Goal: Task Accomplishment & Management: Use online tool/utility

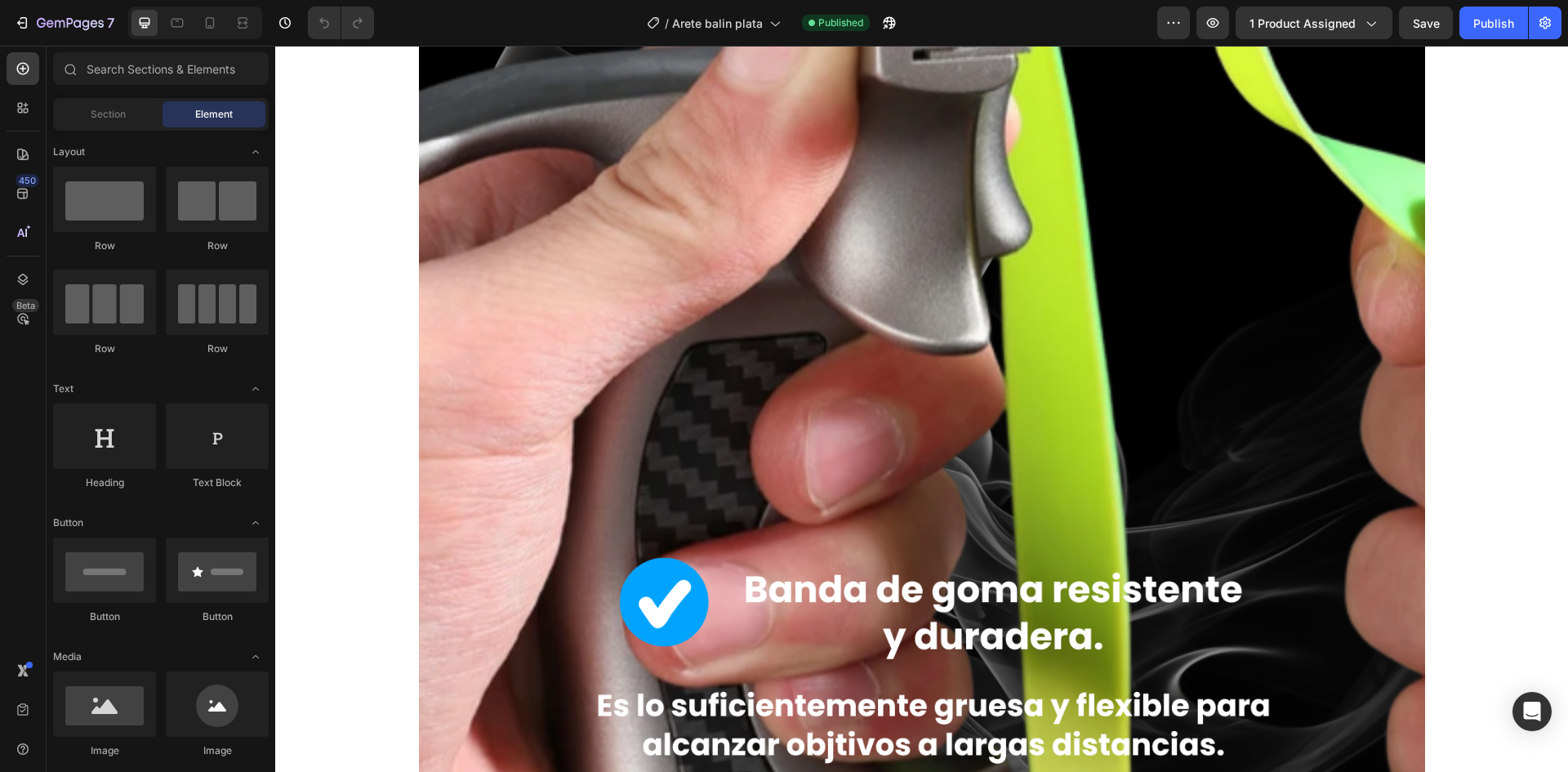
scroll to position [980, 0]
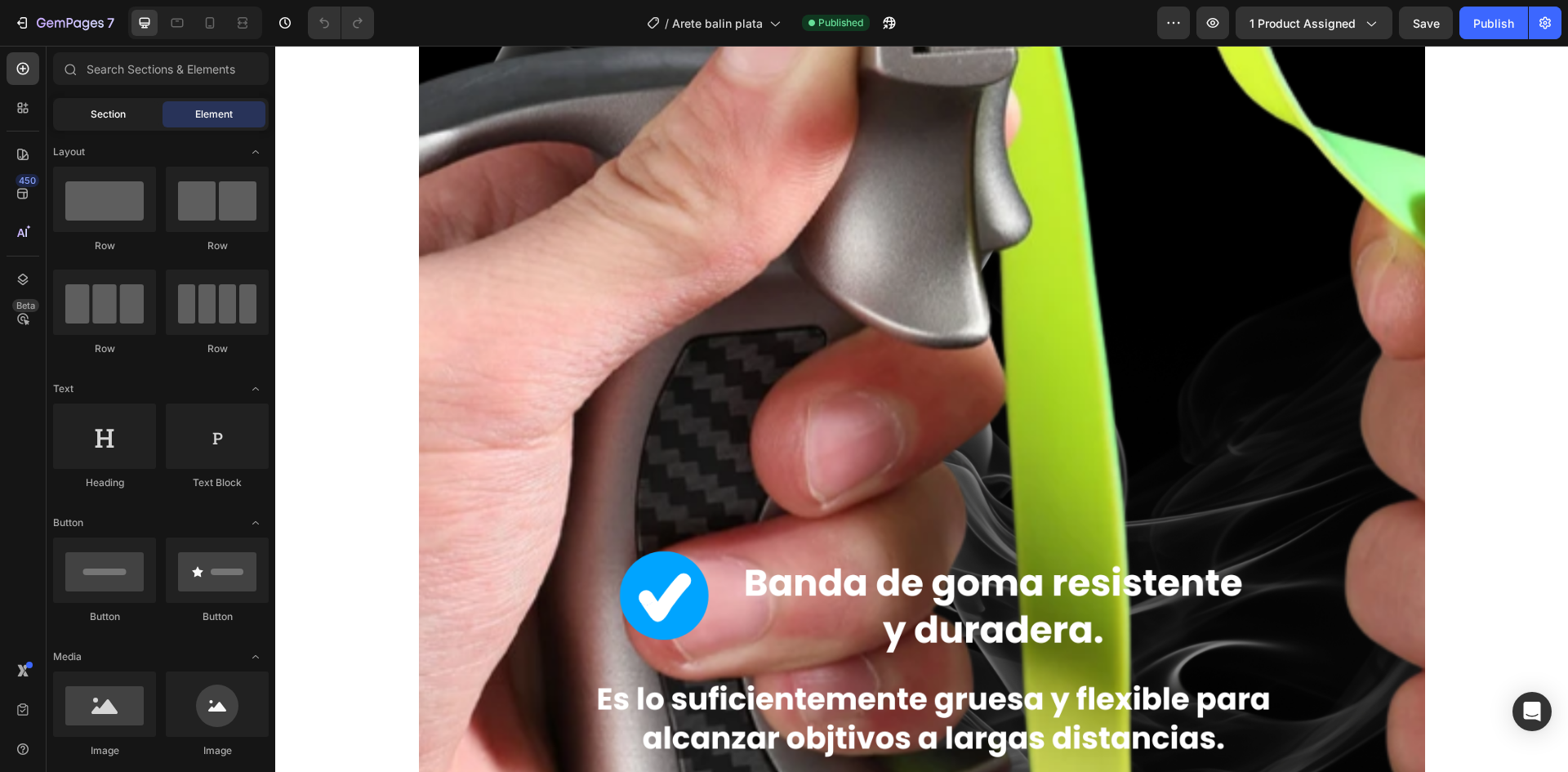
click at [109, 121] on div "Section" at bounding box center [107, 115] width 103 height 27
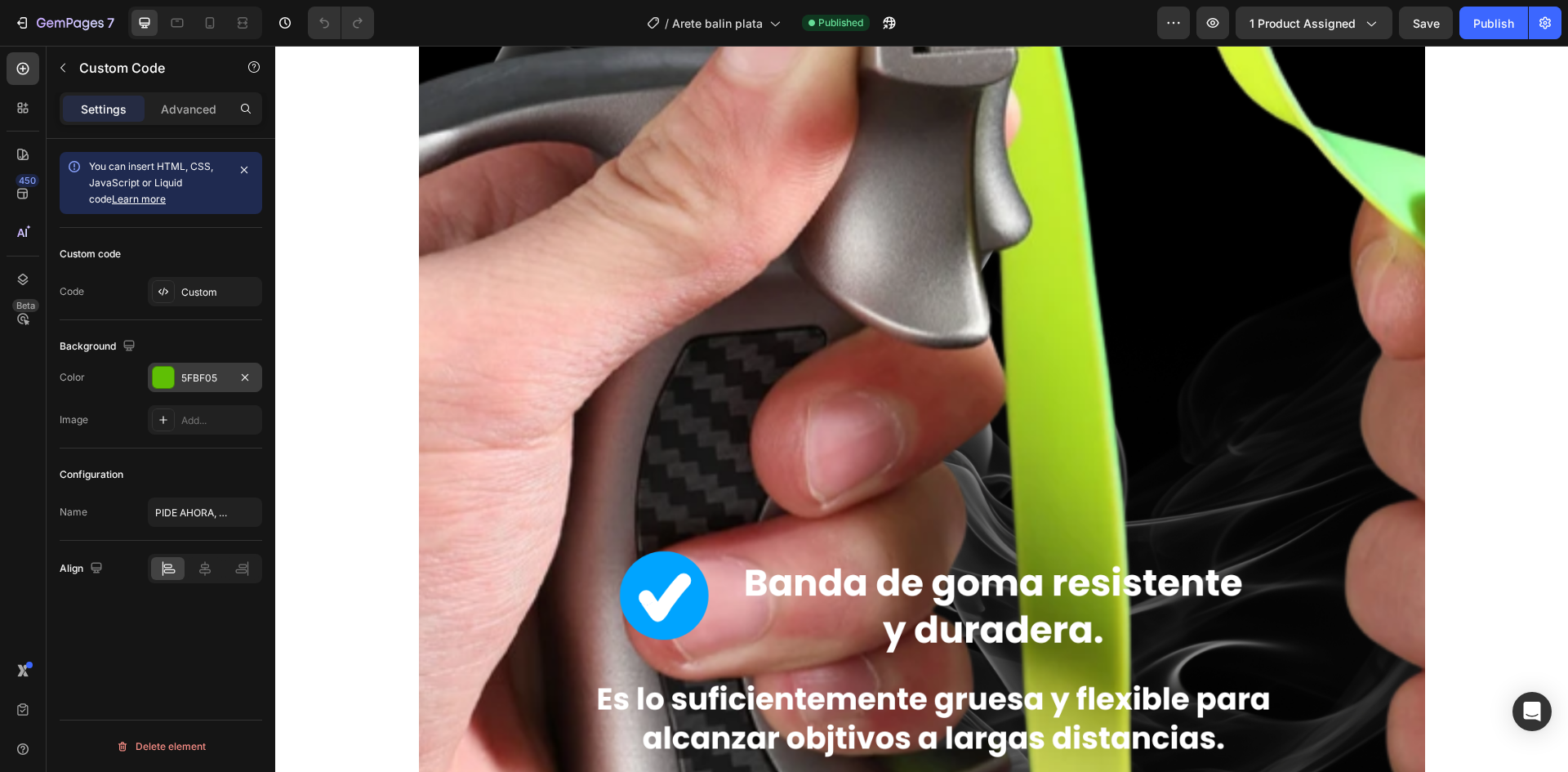
click at [164, 377] on div at bounding box center [163, 377] width 21 height 21
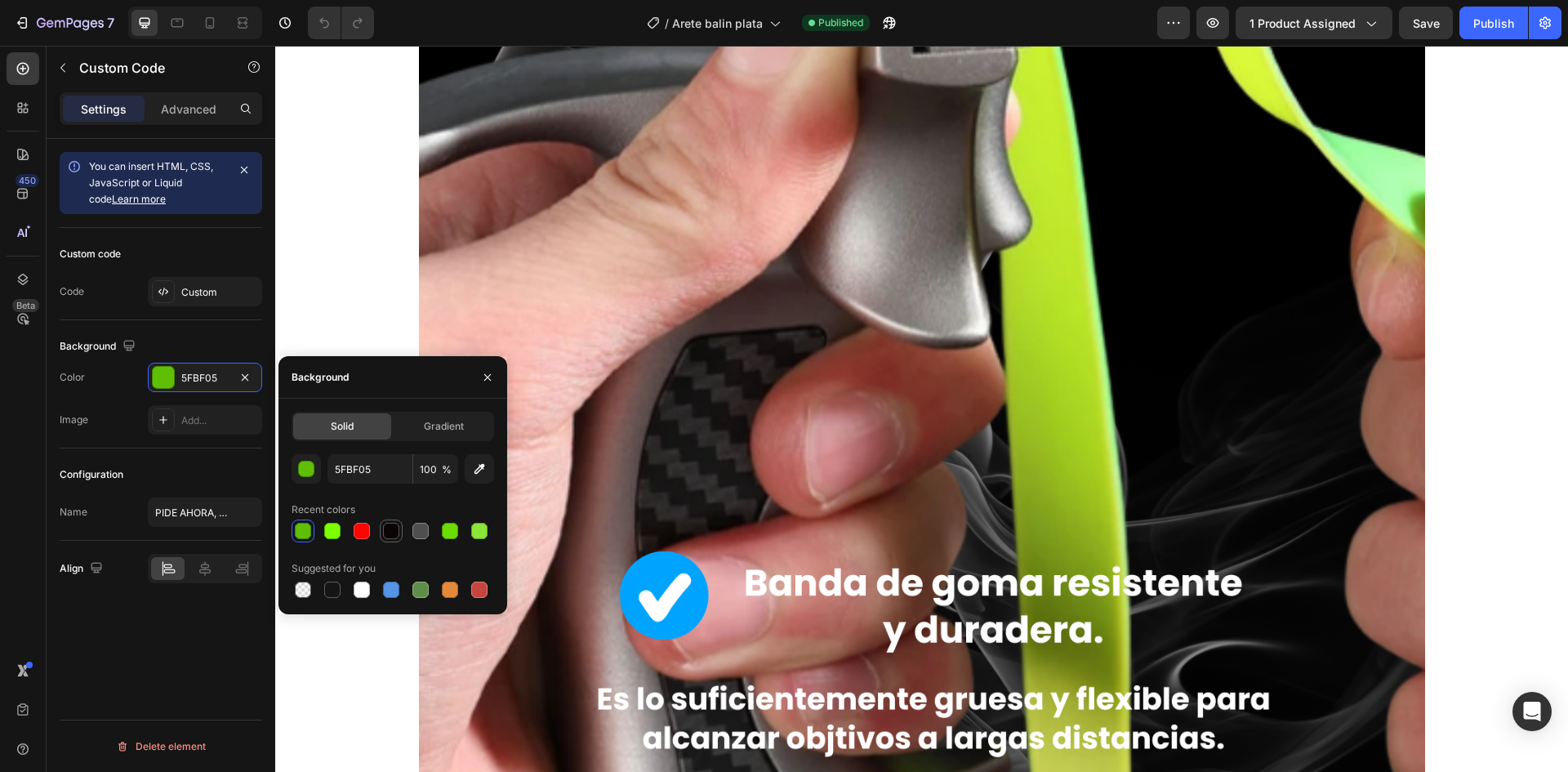
click at [384, 533] on div at bounding box center [391, 530] width 16 height 16
type input "0A0606"
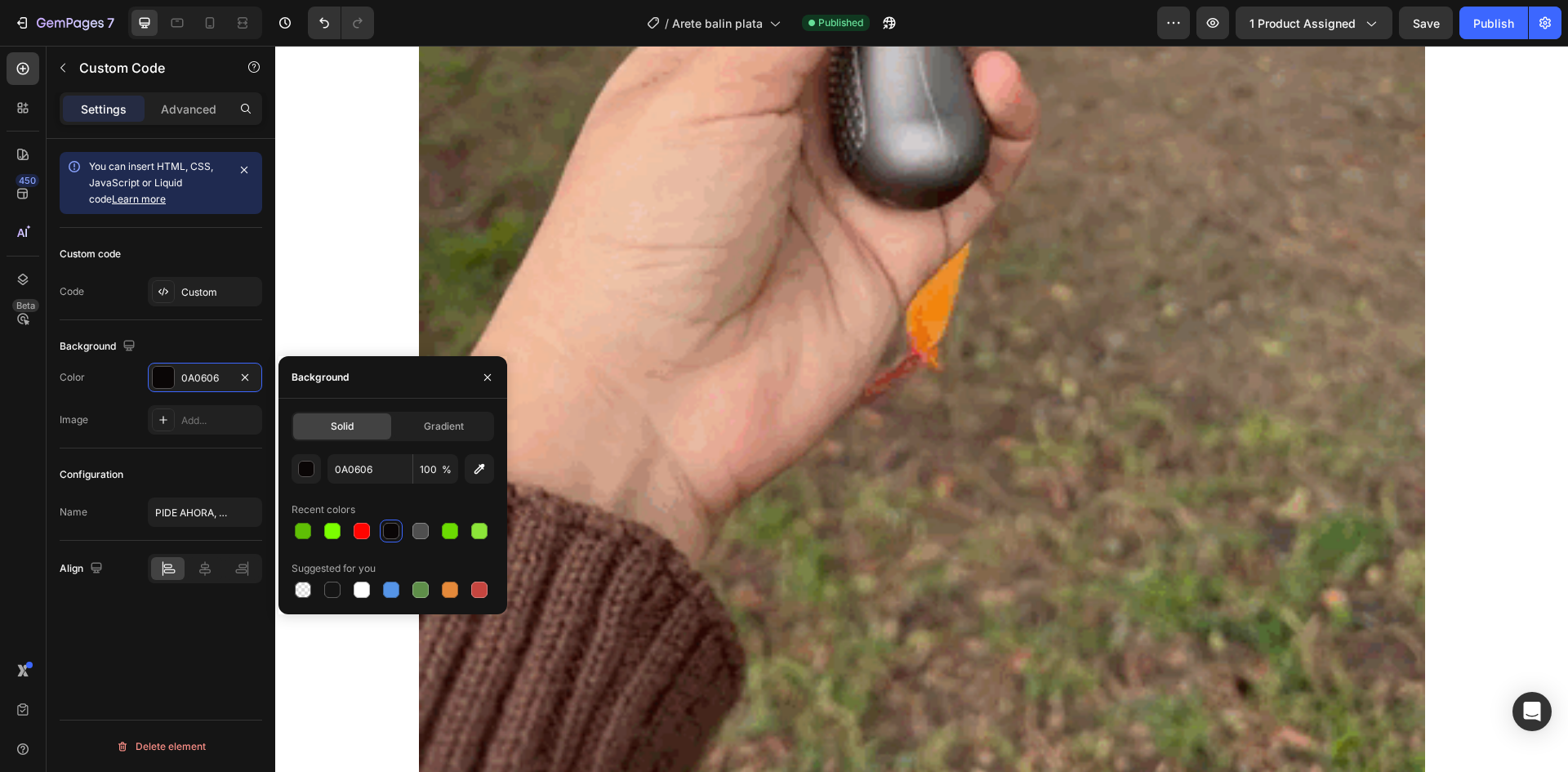
scroll to position [3104, 0]
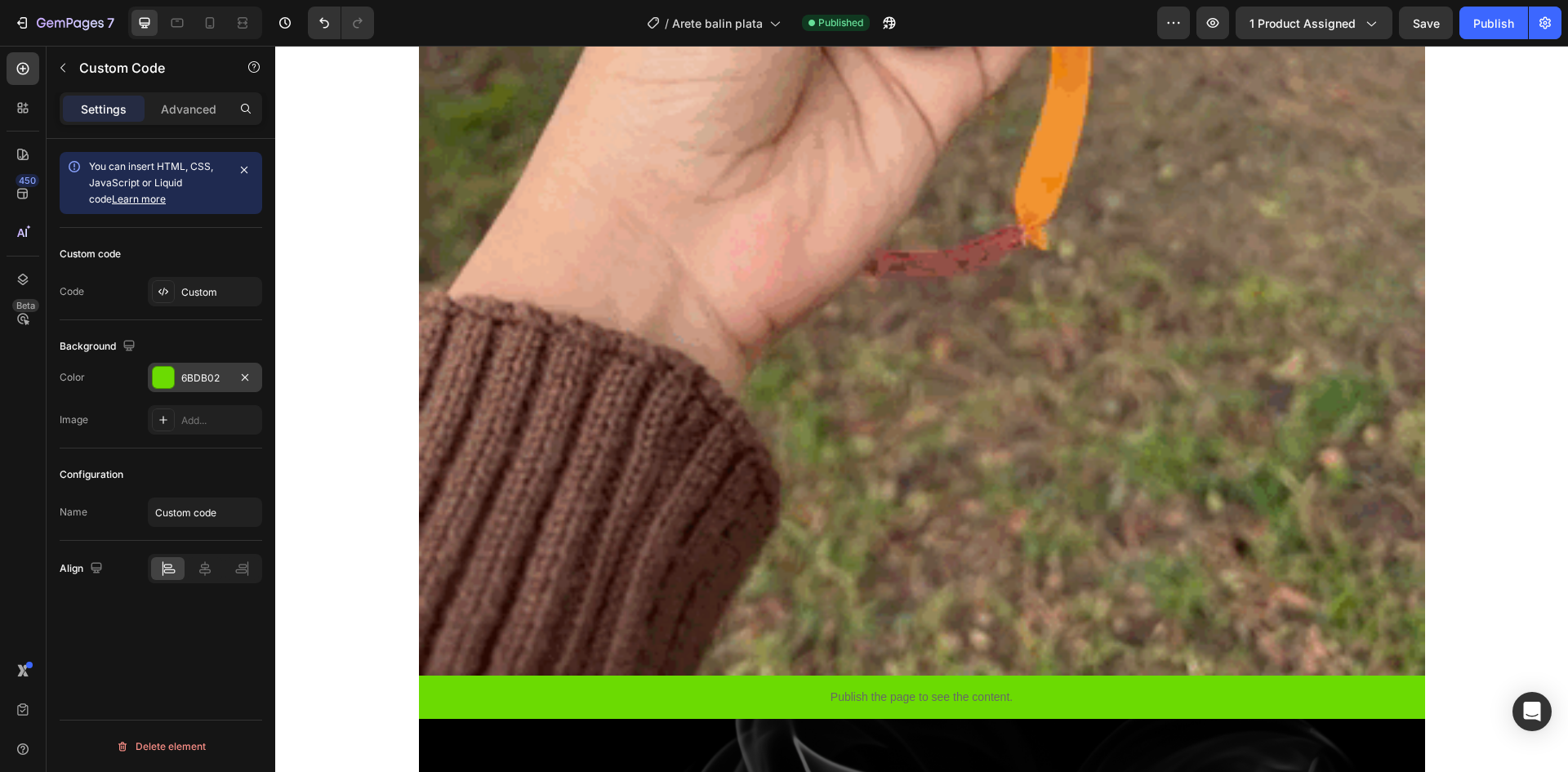
click at [165, 378] on div at bounding box center [163, 377] width 21 height 21
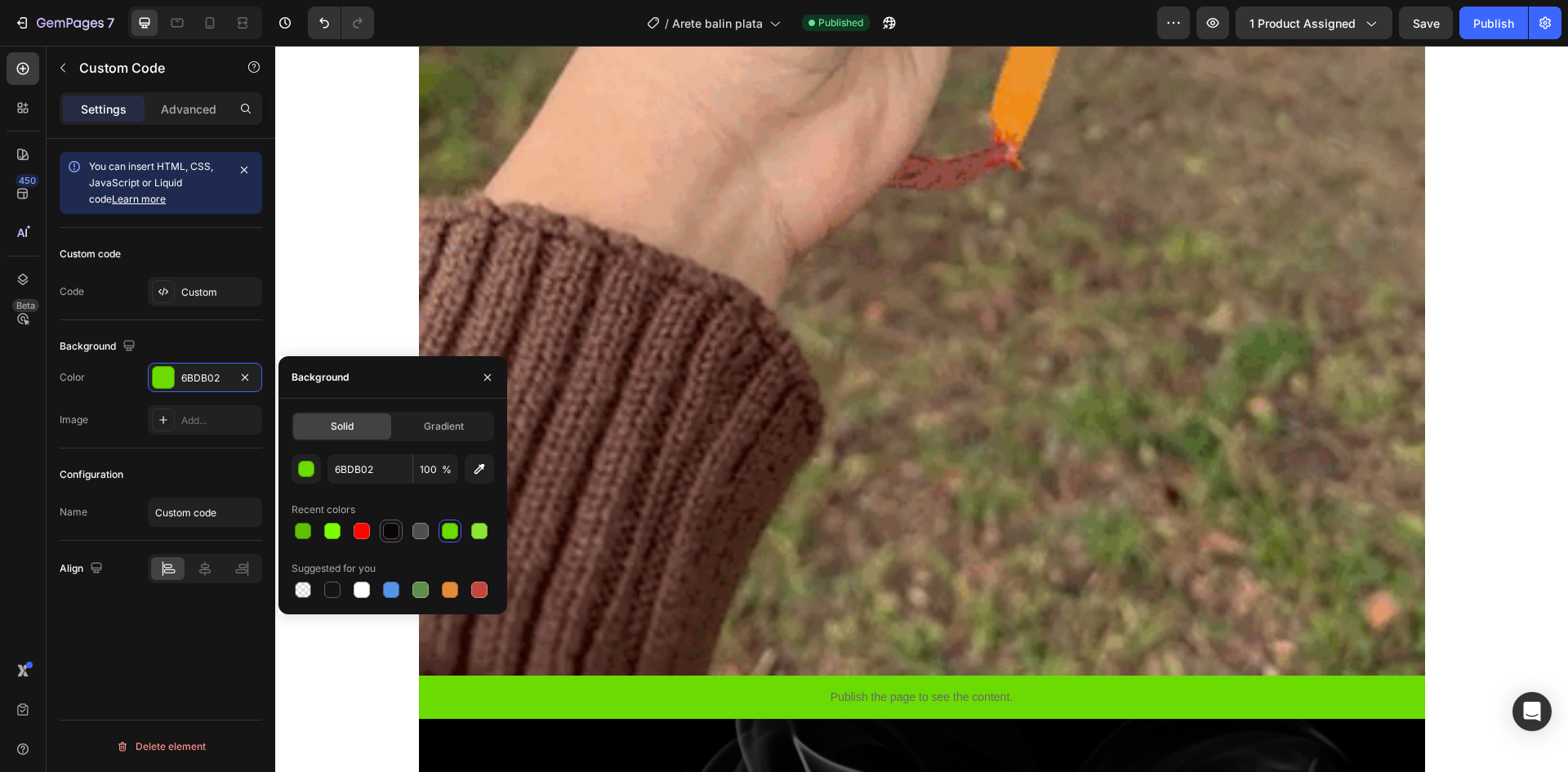
click at [385, 526] on div at bounding box center [391, 530] width 16 height 16
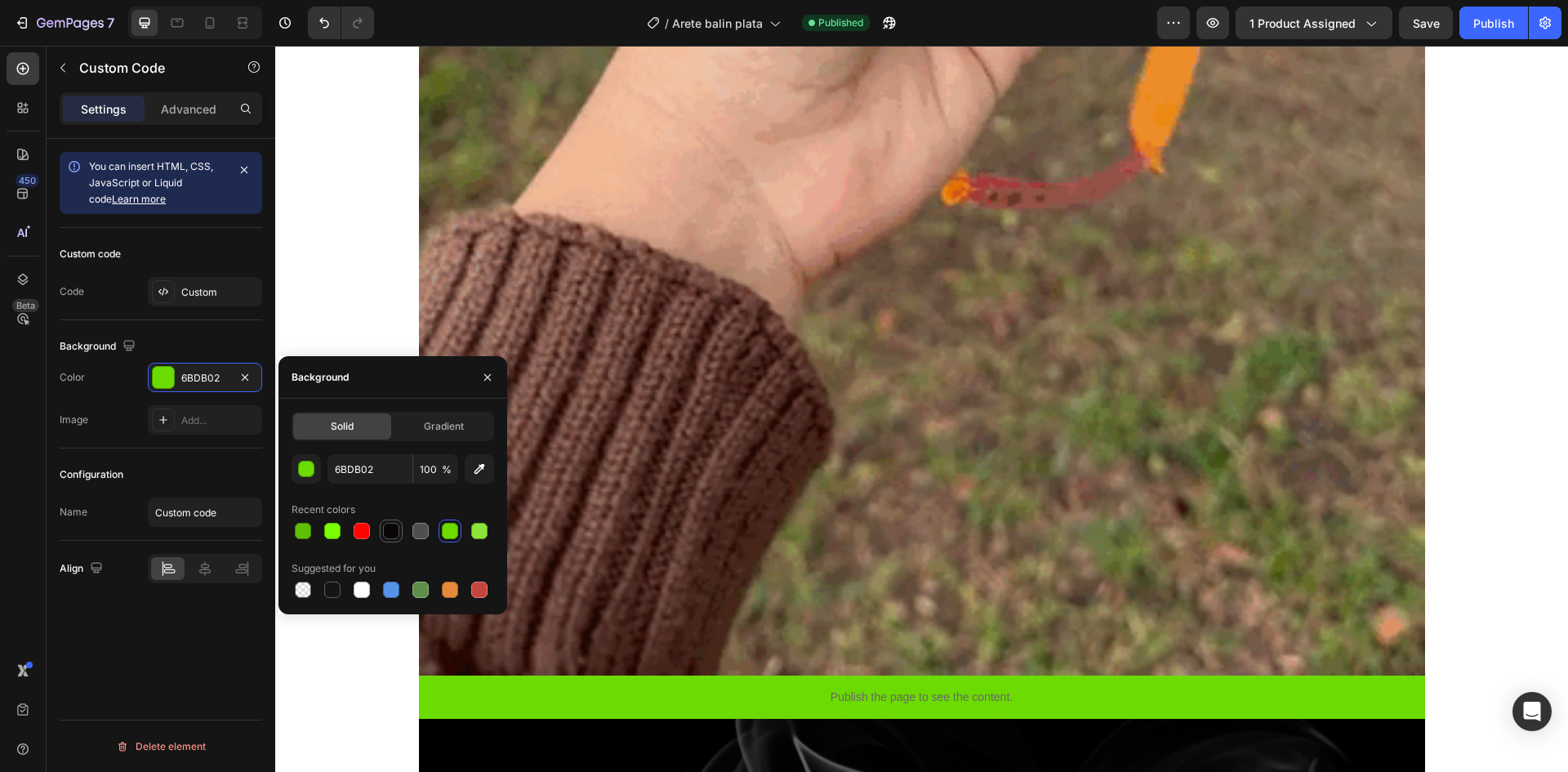
type input "0A0606"
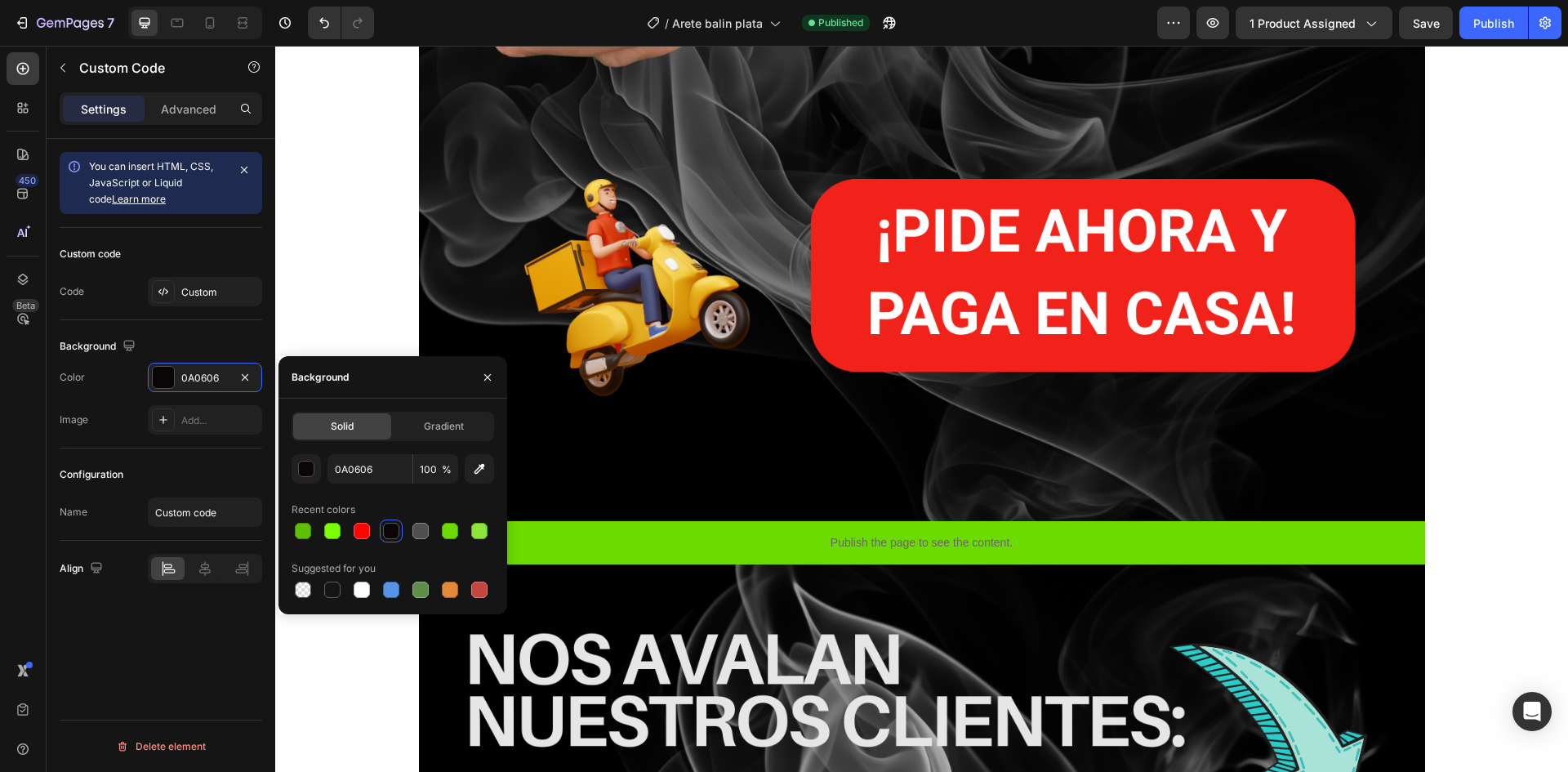
scroll to position [4737, 0]
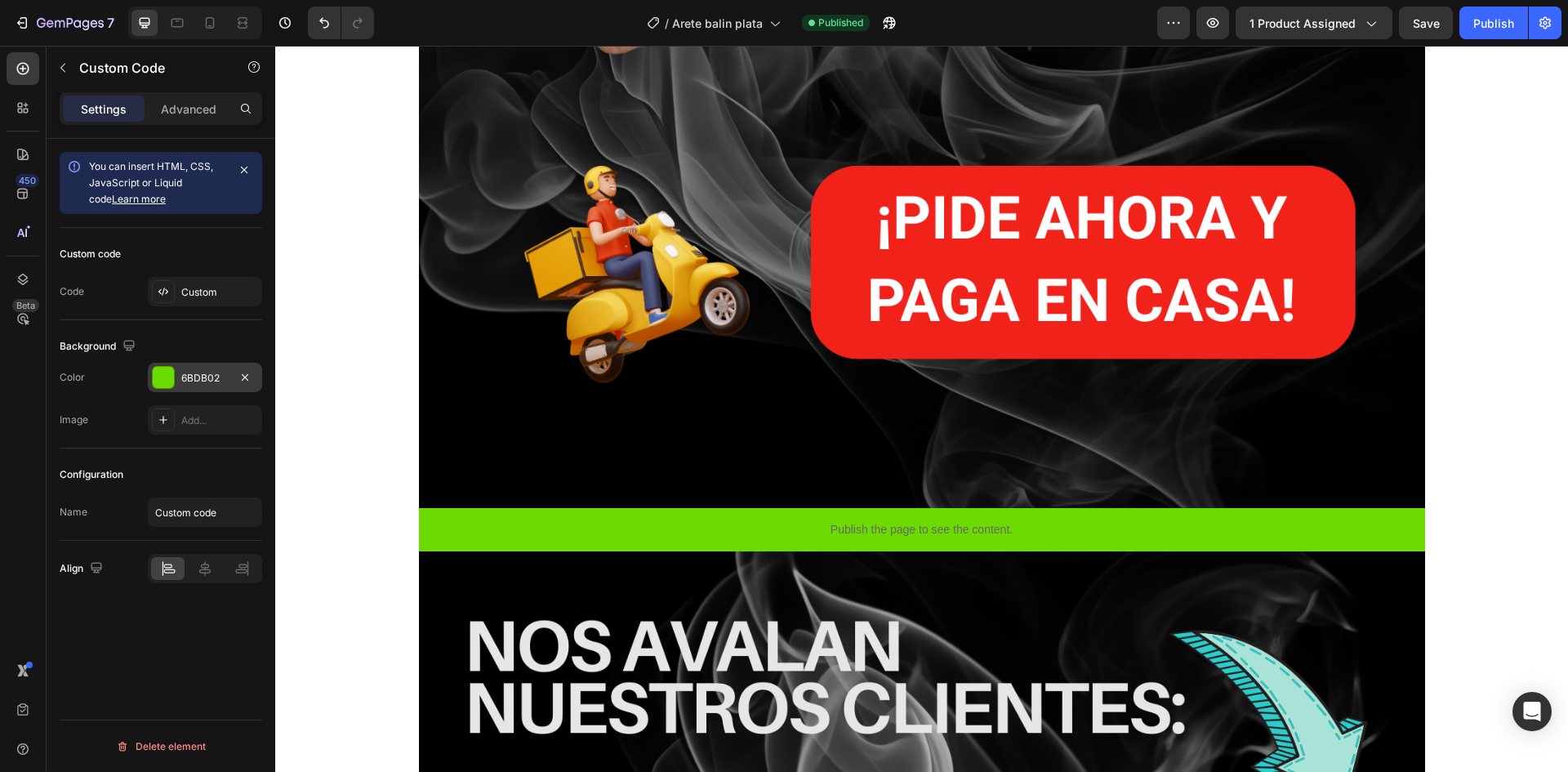
click at [192, 380] on div "6BDB02" at bounding box center [205, 378] width 47 height 15
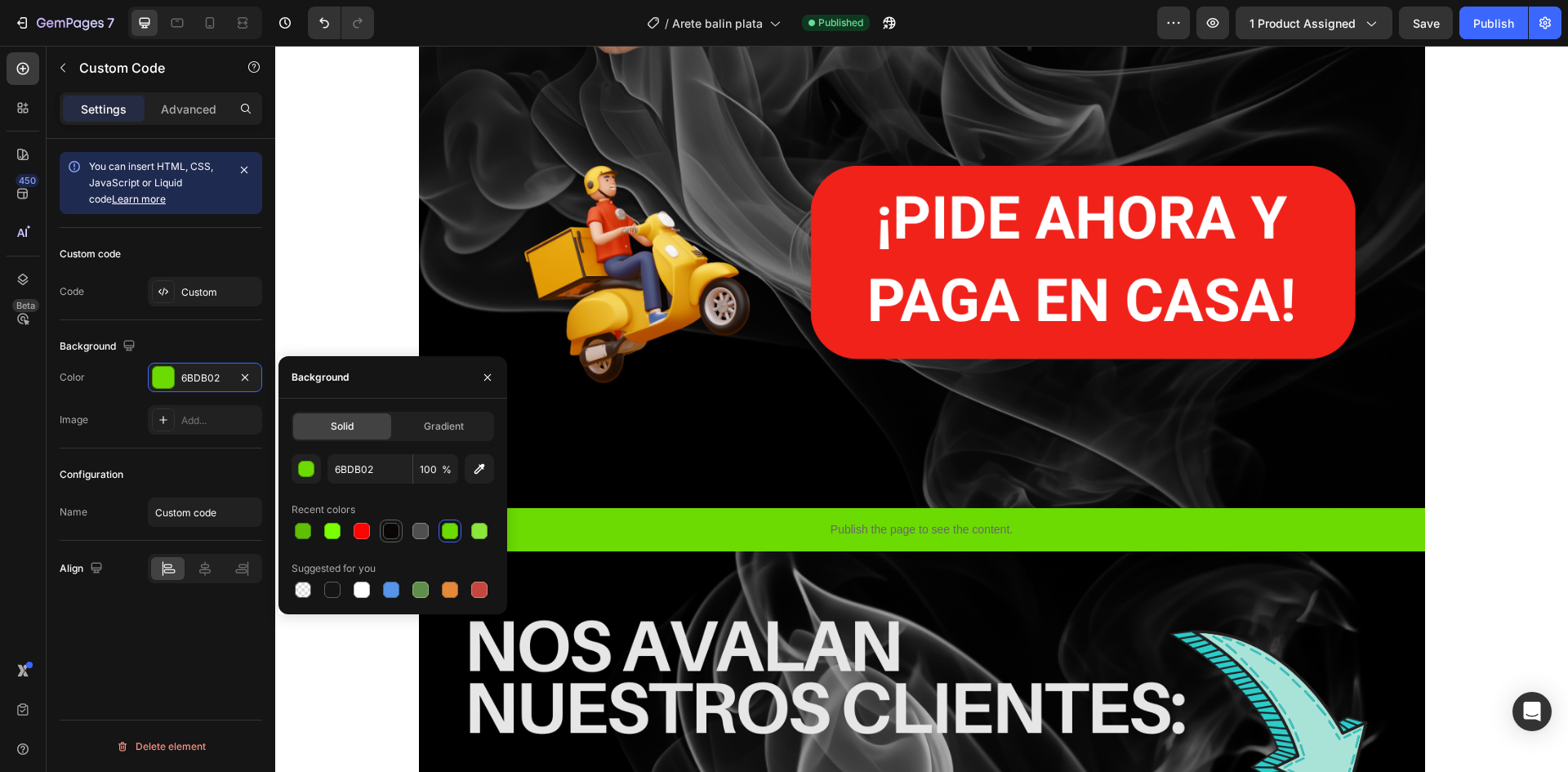
click at [390, 536] on div at bounding box center [391, 530] width 16 height 16
type input "0A0606"
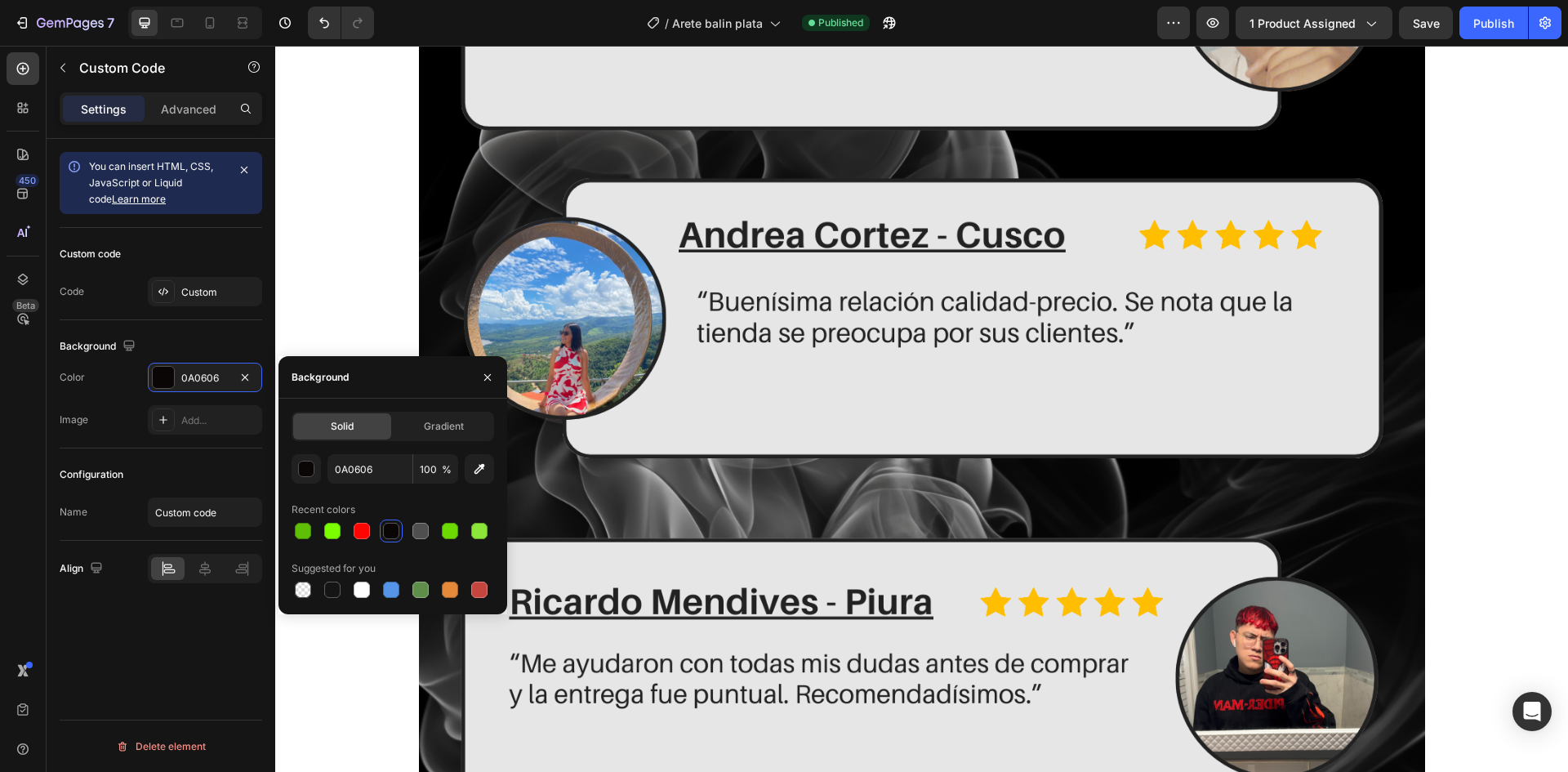
scroll to position [6044, 0]
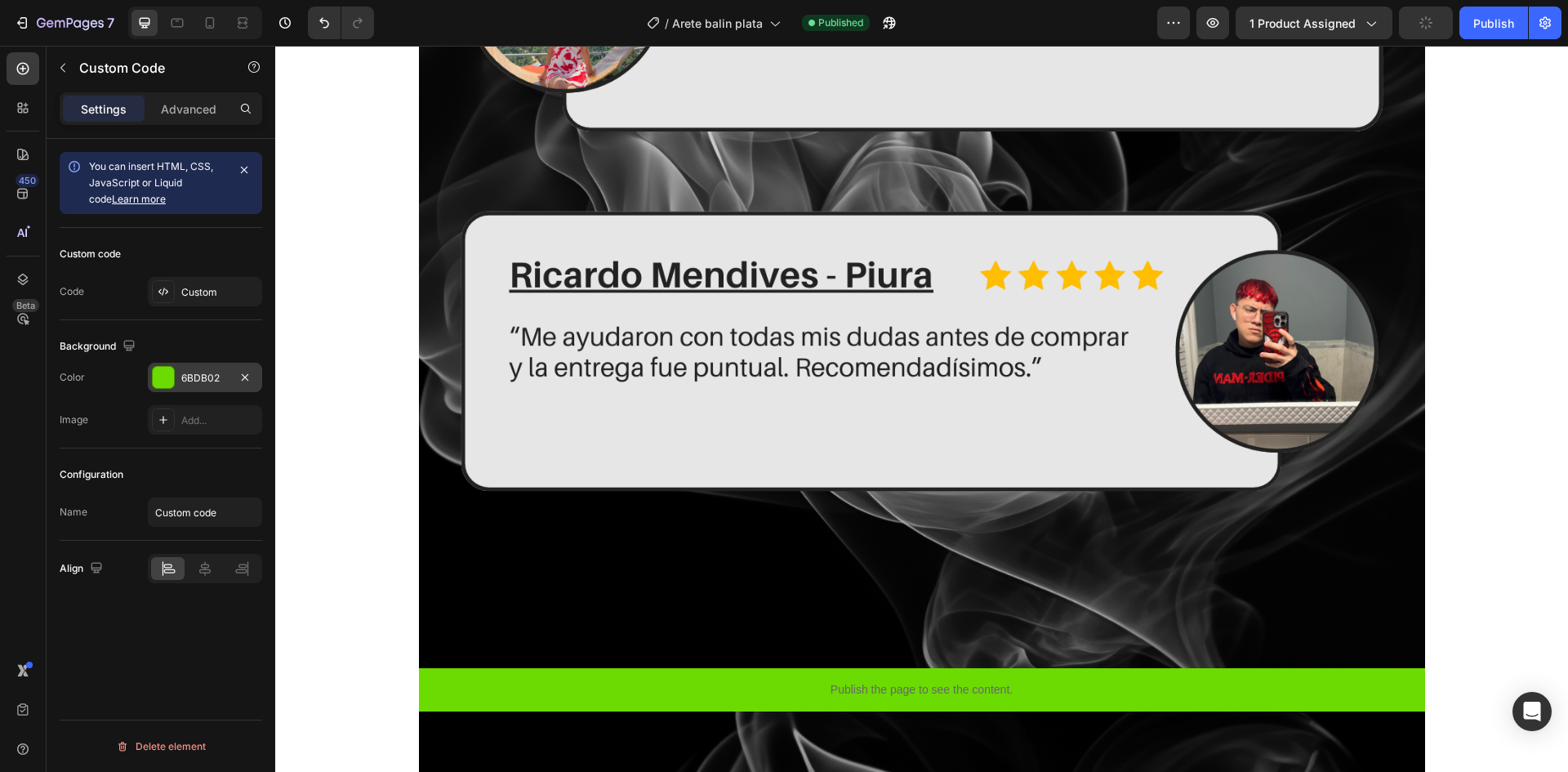
click at [195, 379] on div "6BDB02" at bounding box center [205, 378] width 47 height 15
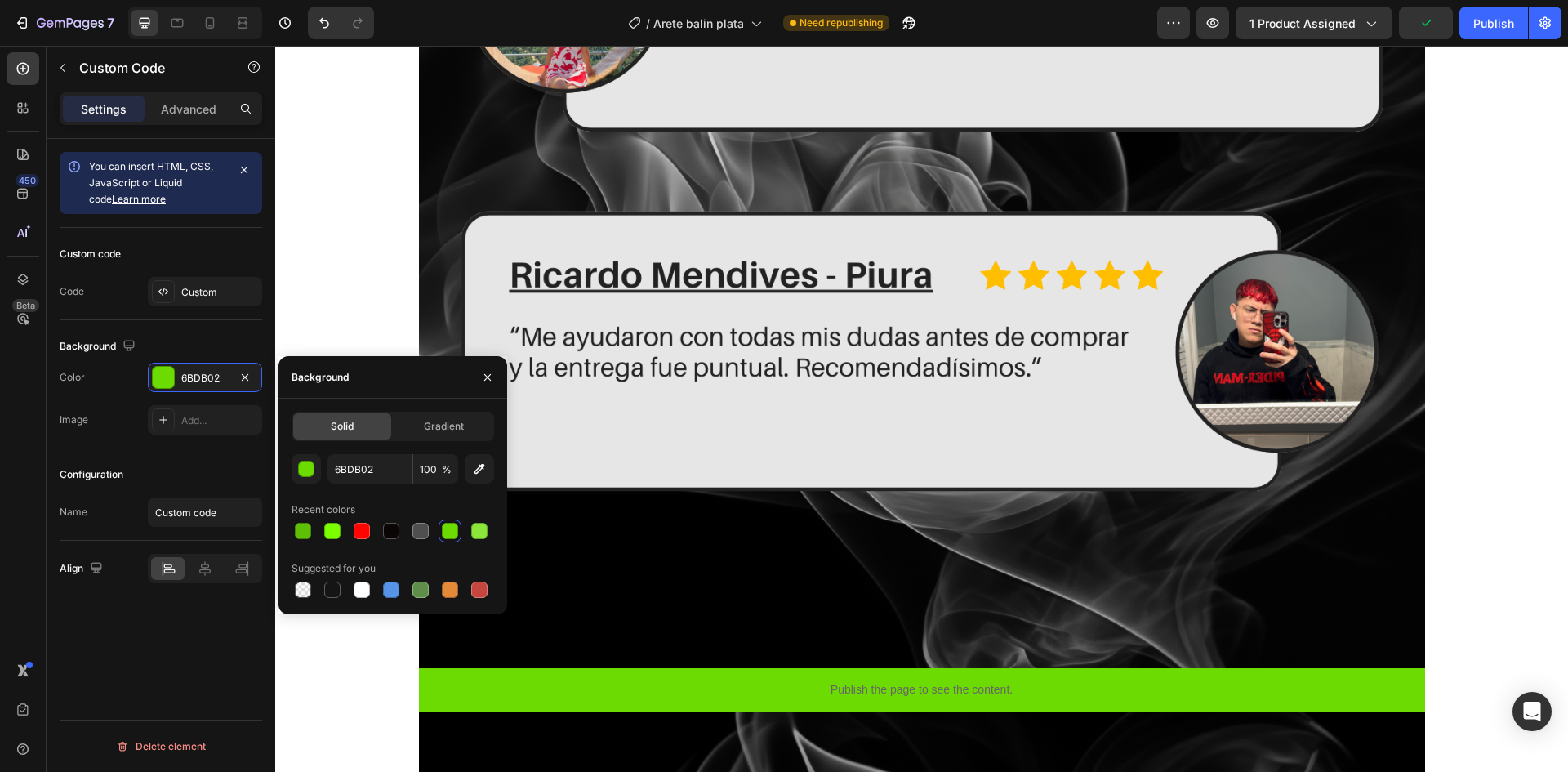
click at [379, 536] on div at bounding box center [392, 531] width 203 height 23
click at [386, 535] on div at bounding box center [391, 530] width 16 height 16
type input "0A0606"
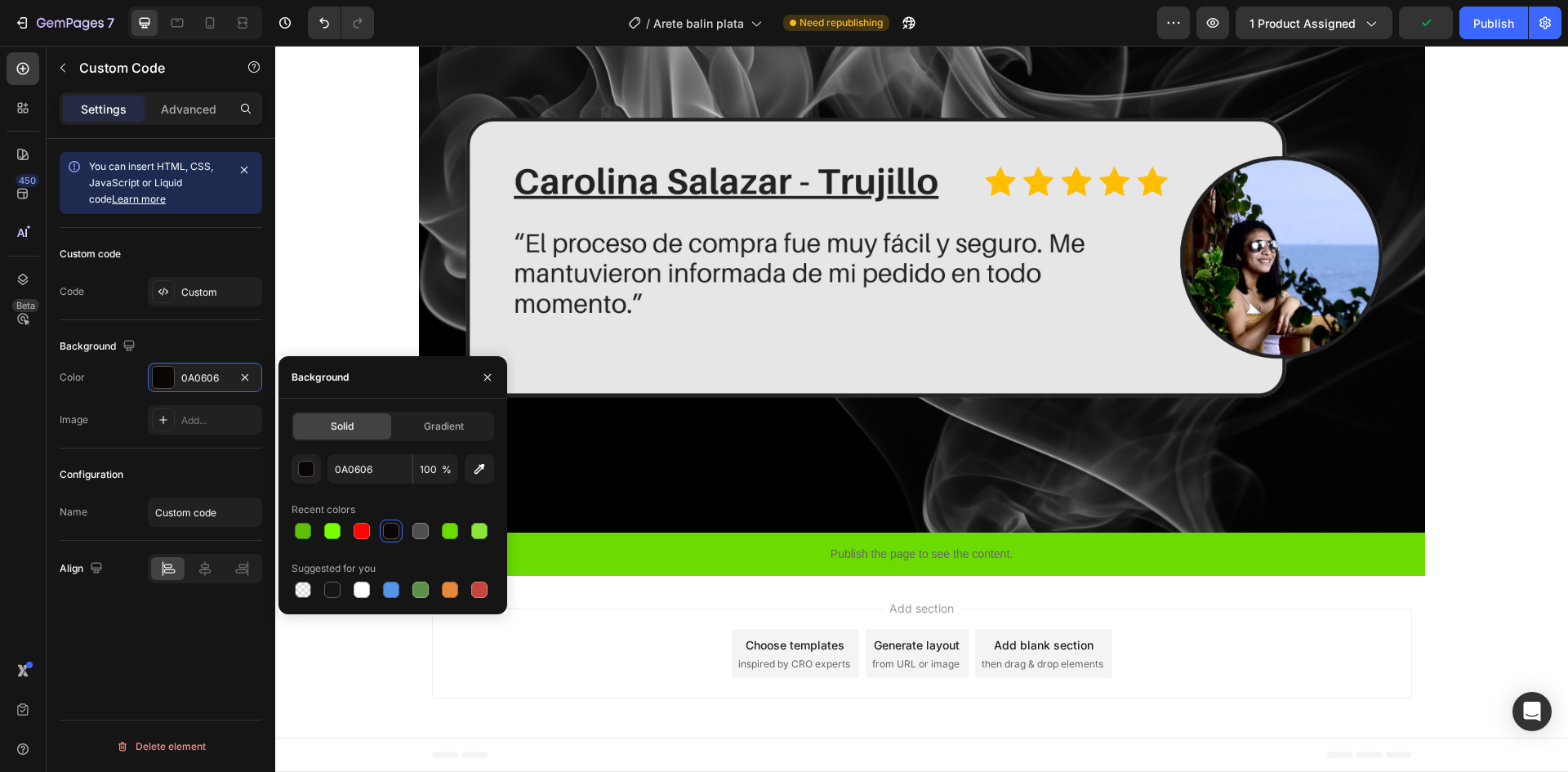
scroll to position [7677, 0]
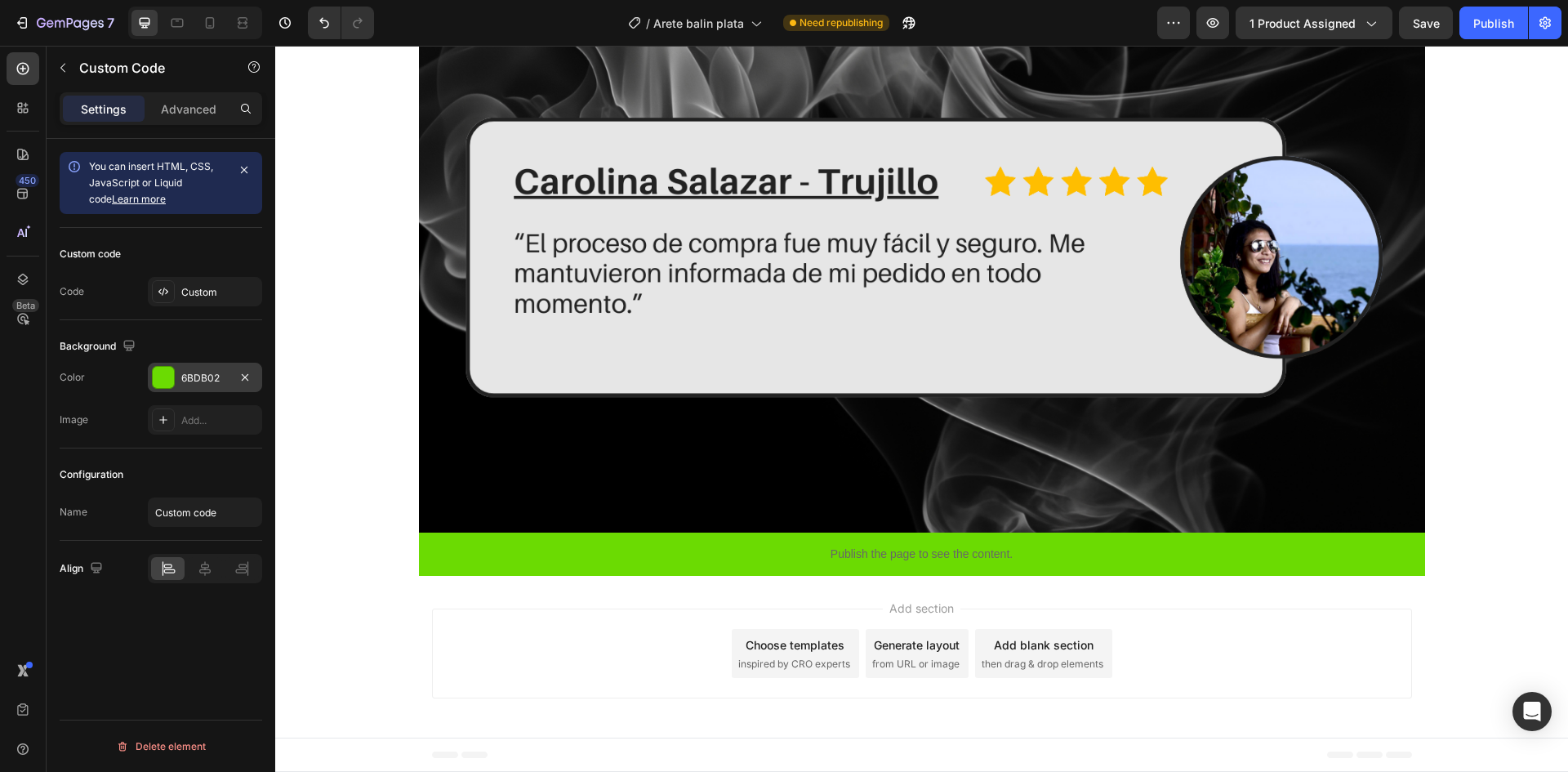
click at [218, 385] on div "6BDB02" at bounding box center [205, 377] width 115 height 29
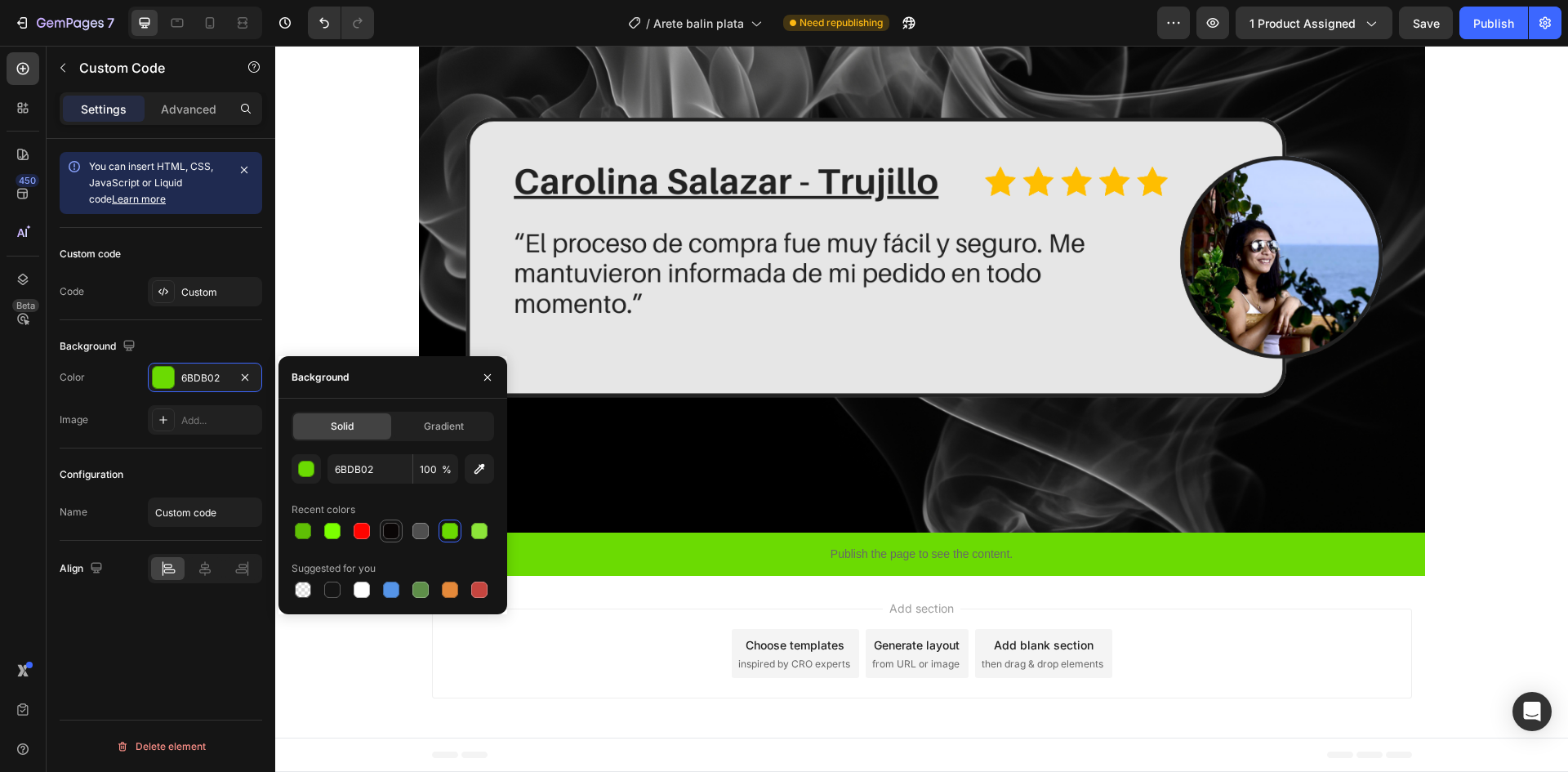
click at [388, 528] on div at bounding box center [391, 530] width 16 height 16
type input "0A0606"
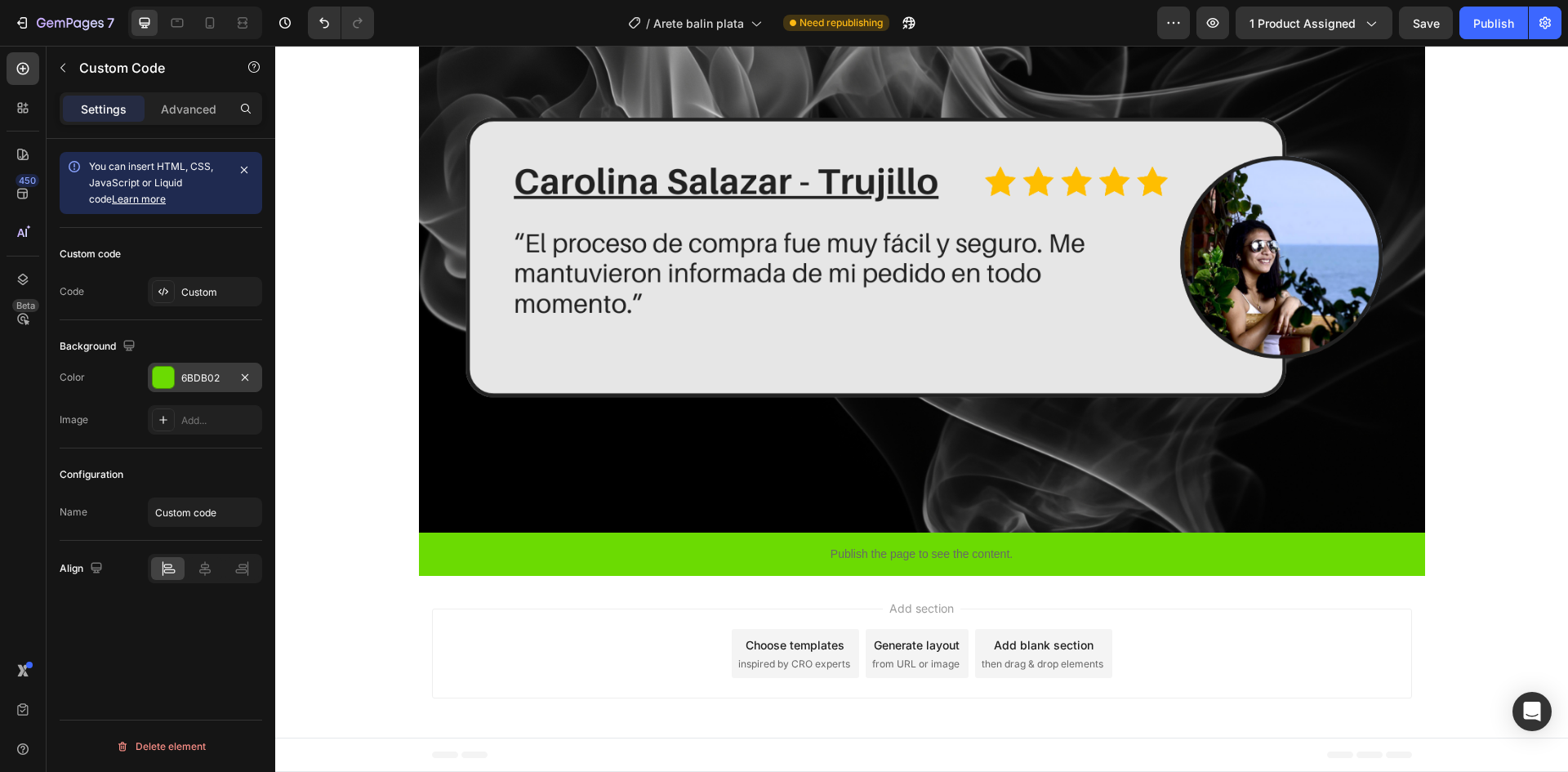
click at [209, 391] on div "6BDB02" at bounding box center [205, 377] width 115 height 29
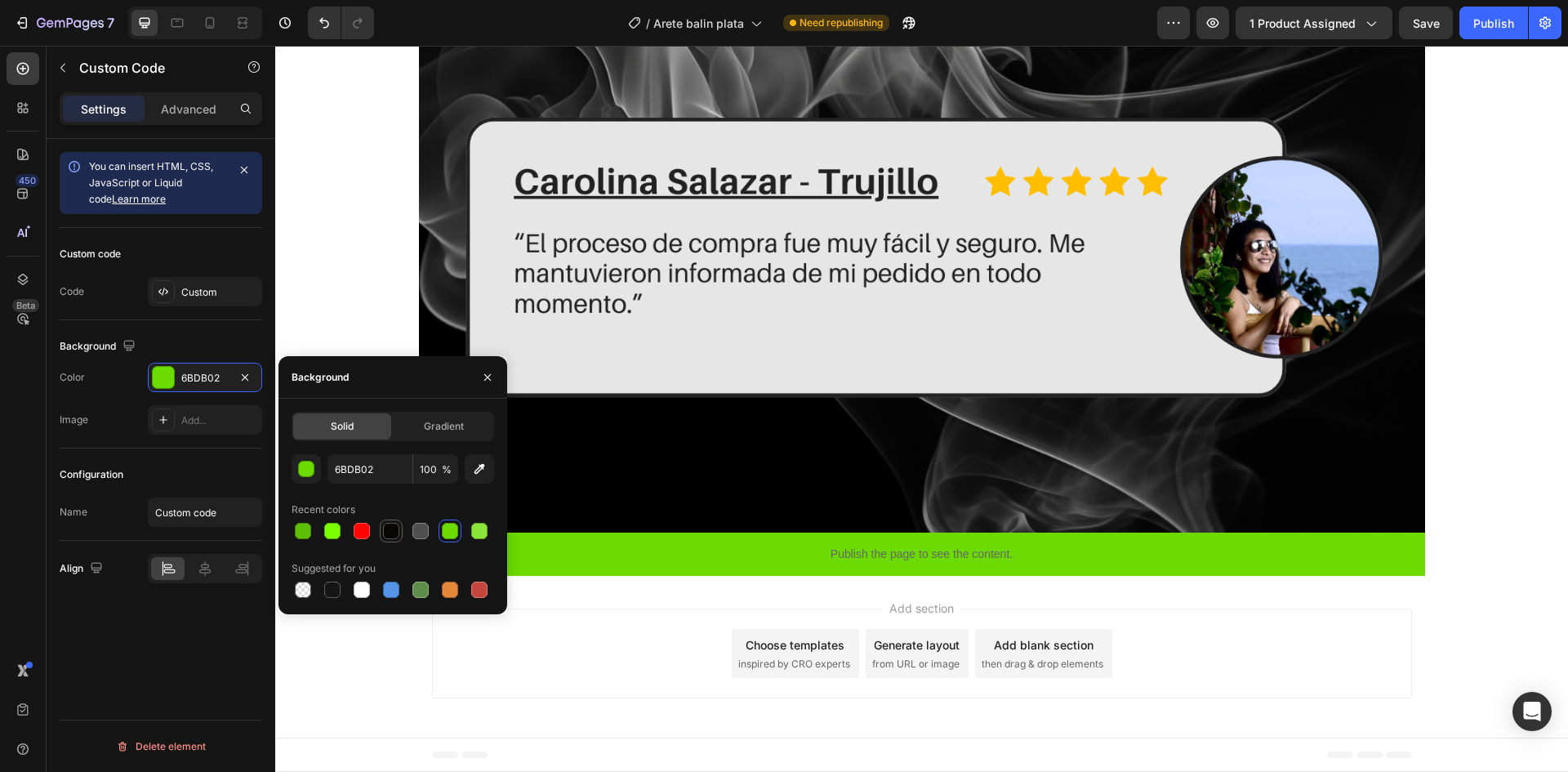
click at [392, 534] on div at bounding box center [391, 530] width 16 height 16
type input "0A0606"
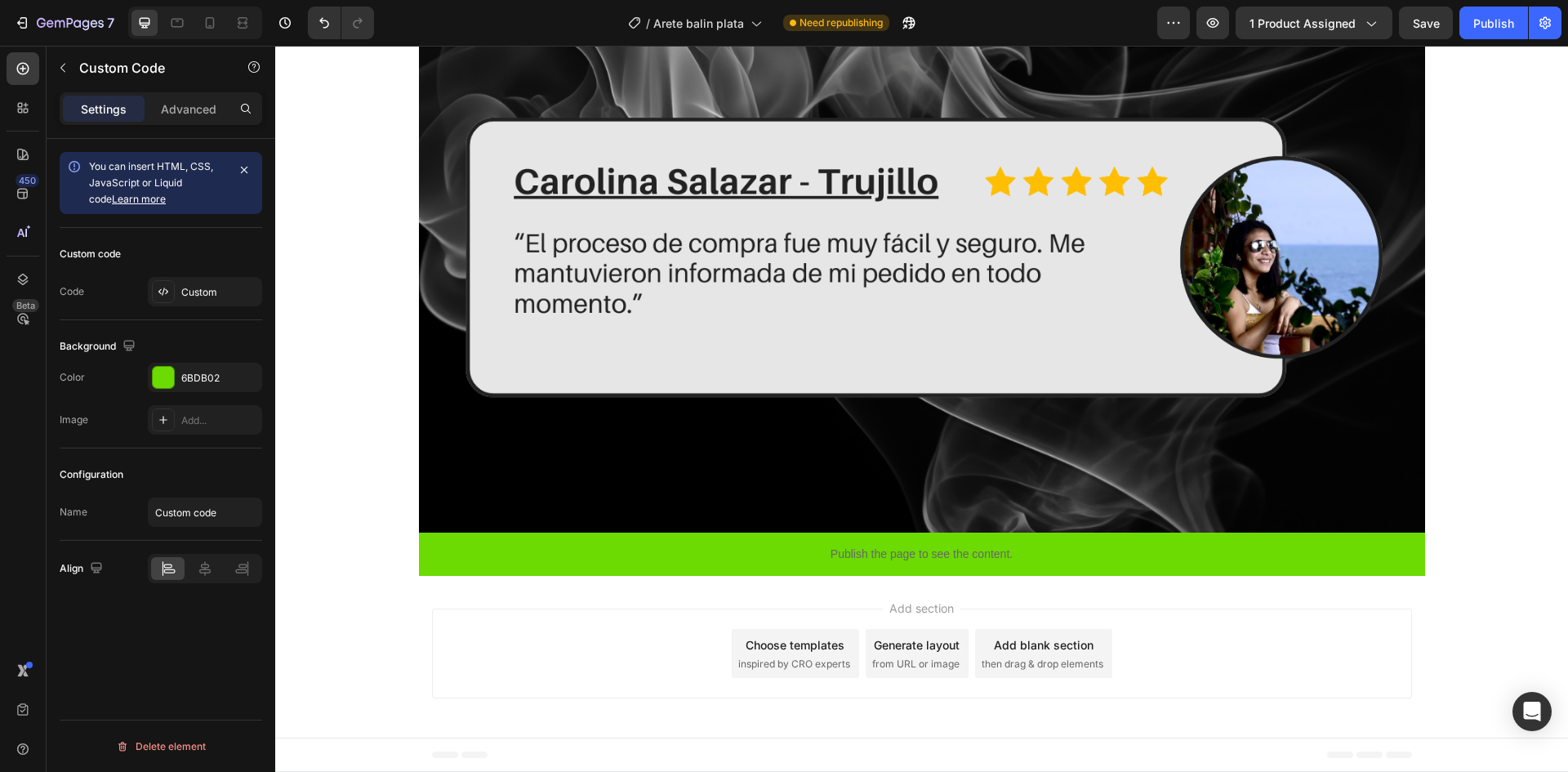
click at [220, 394] on div "The changes might be hidden by the video. Color 6BDB02 Image Add..." at bounding box center [161, 398] width 203 height 72
click at [218, 371] on div "6BDB02" at bounding box center [205, 378] width 47 height 15
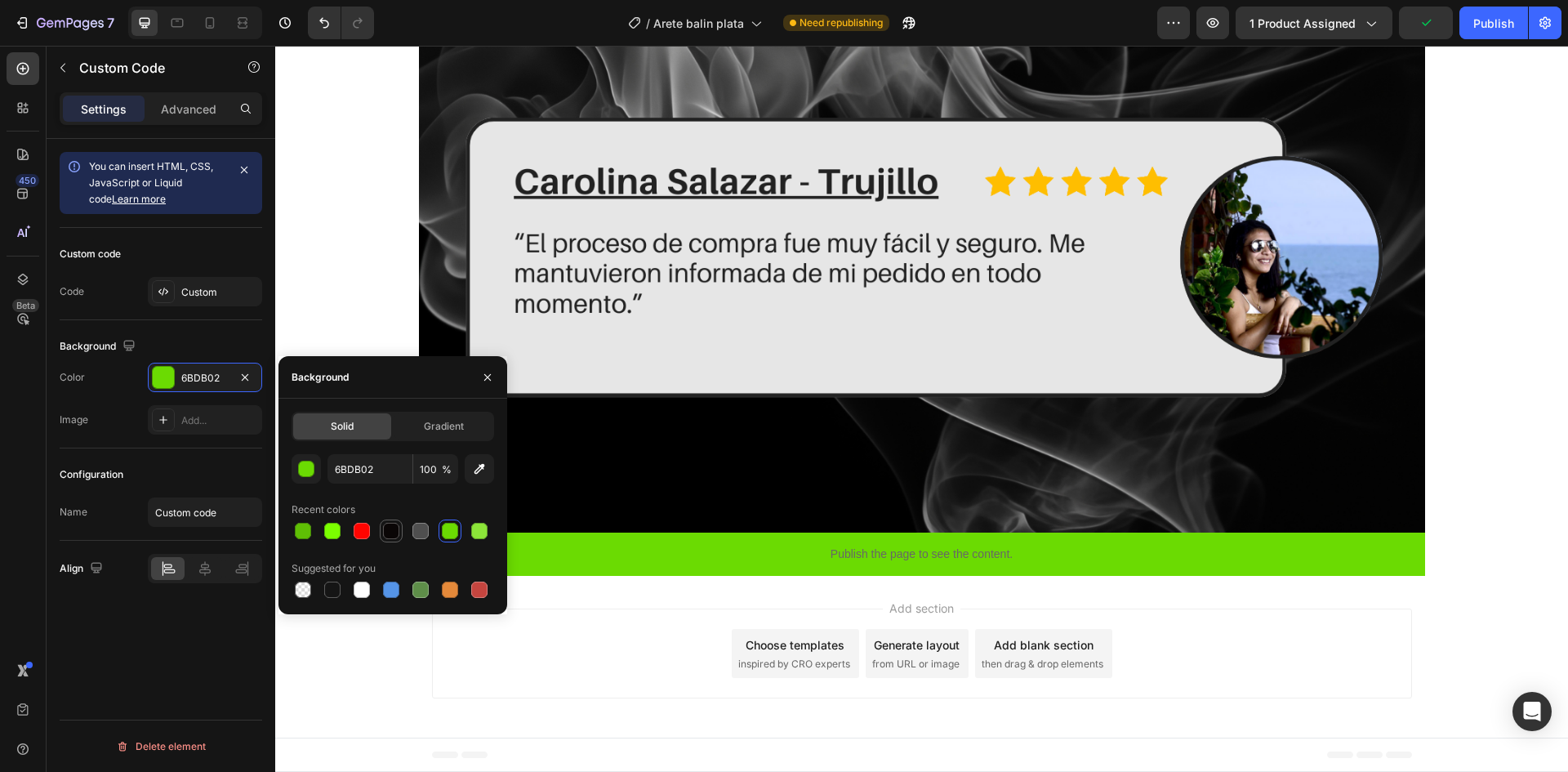
click at [390, 528] on div at bounding box center [391, 530] width 16 height 16
type input "0A0606"
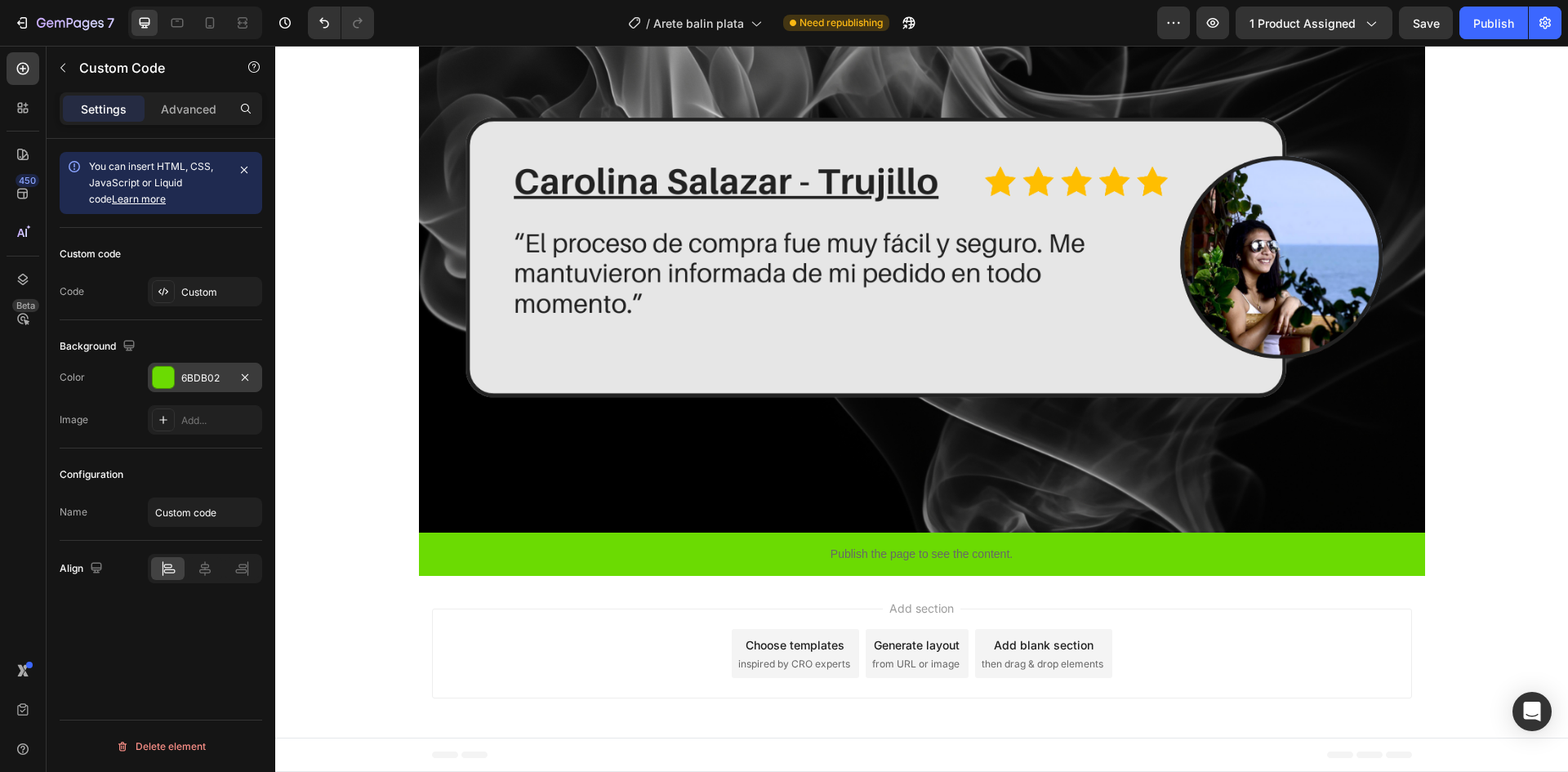
click at [201, 385] on div "6BDB02" at bounding box center [205, 377] width 115 height 29
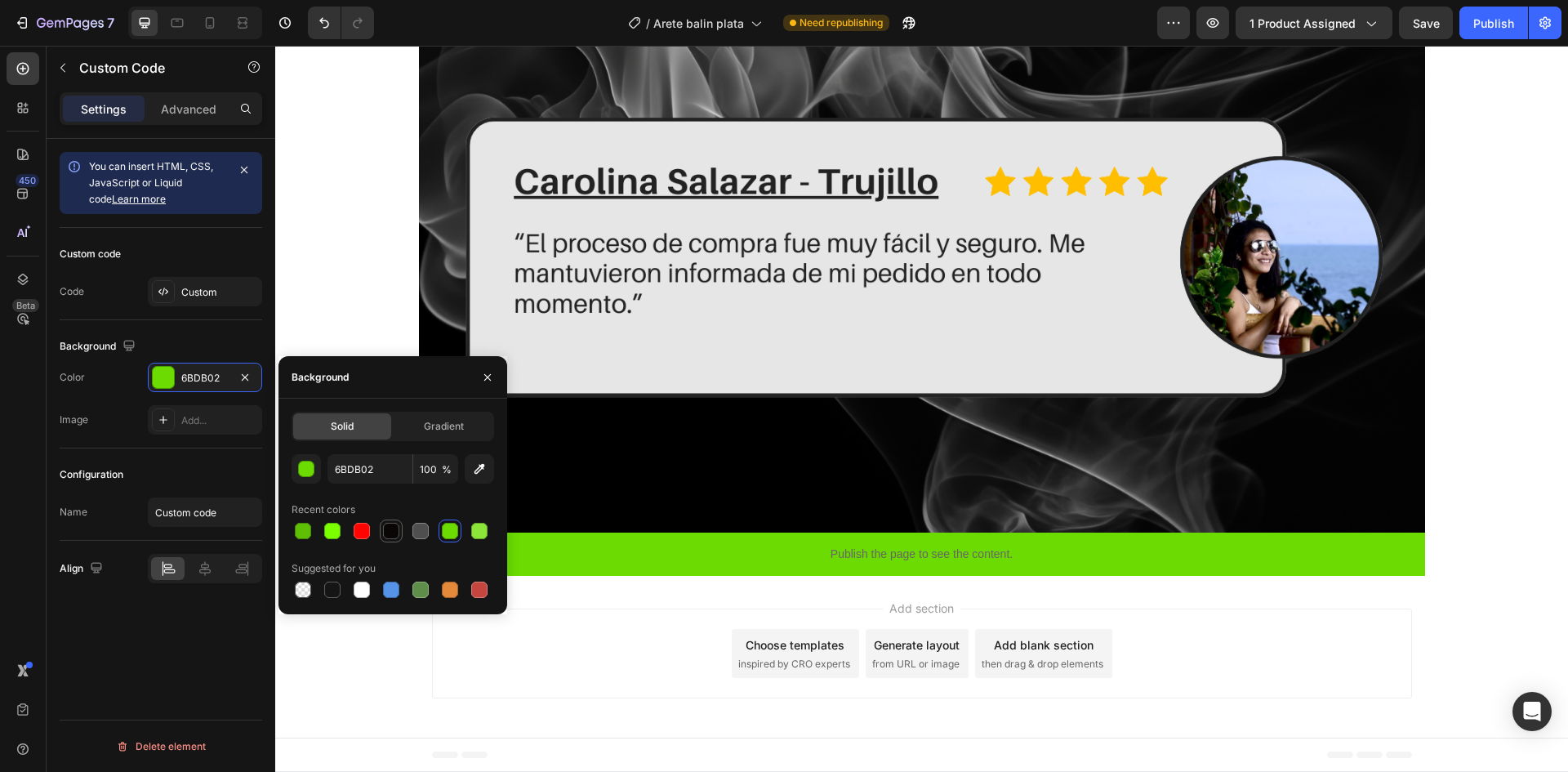
click at [394, 533] on div at bounding box center [391, 530] width 16 height 16
type input "0A0606"
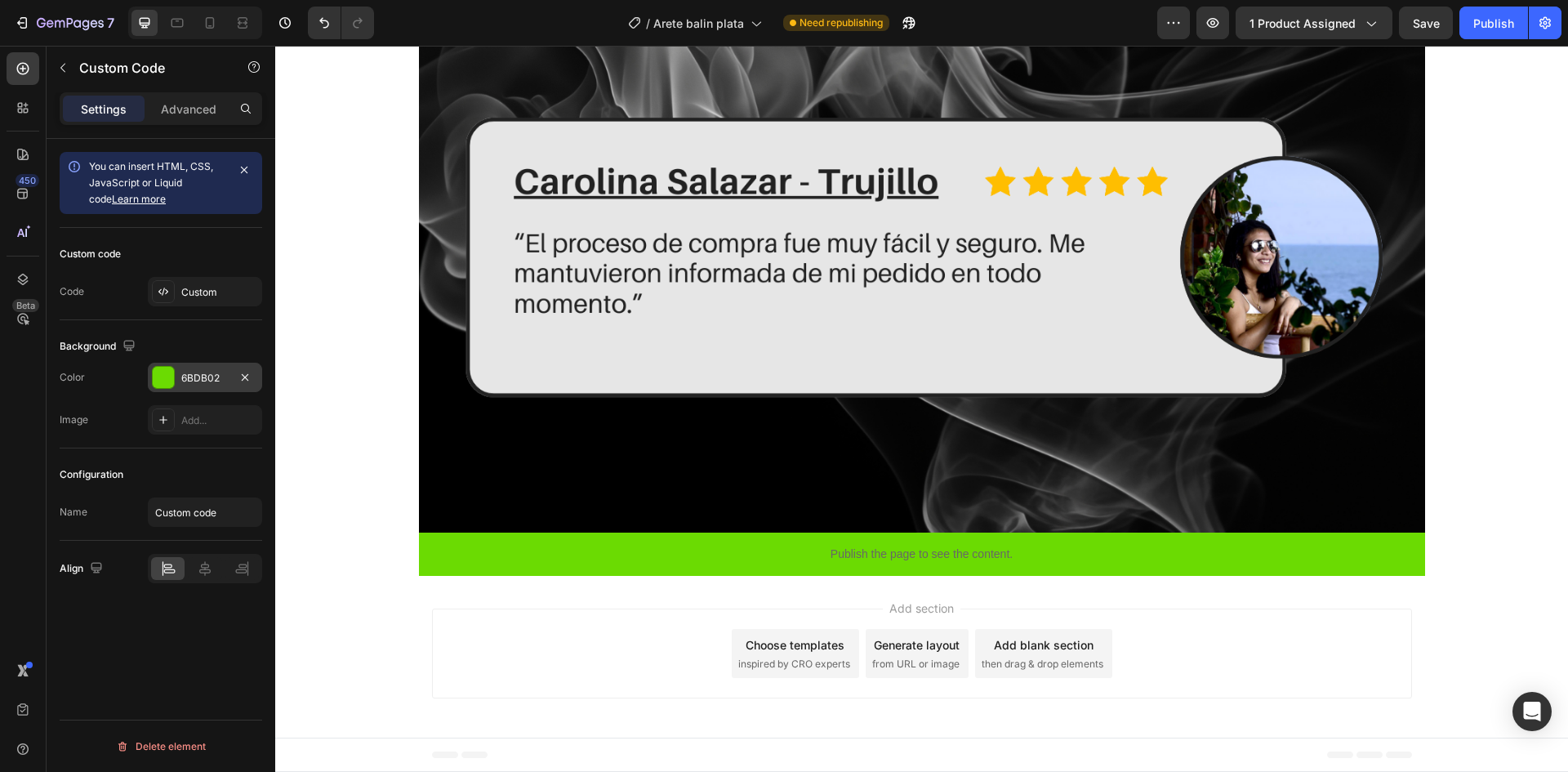
click at [208, 390] on div "6BDB02" at bounding box center [205, 377] width 115 height 29
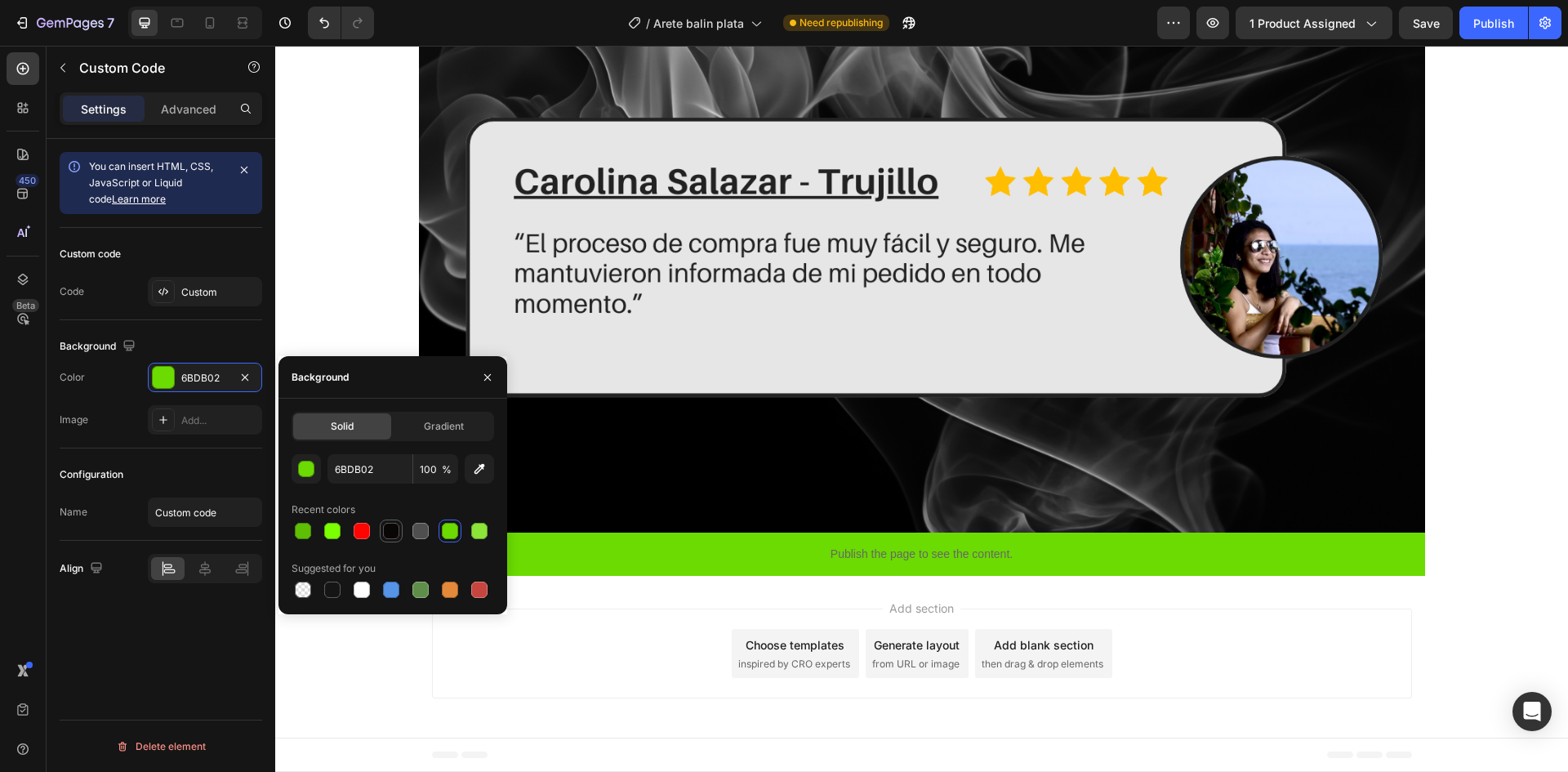
click at [382, 526] on div at bounding box center [391, 530] width 20 height 20
type input "0A0606"
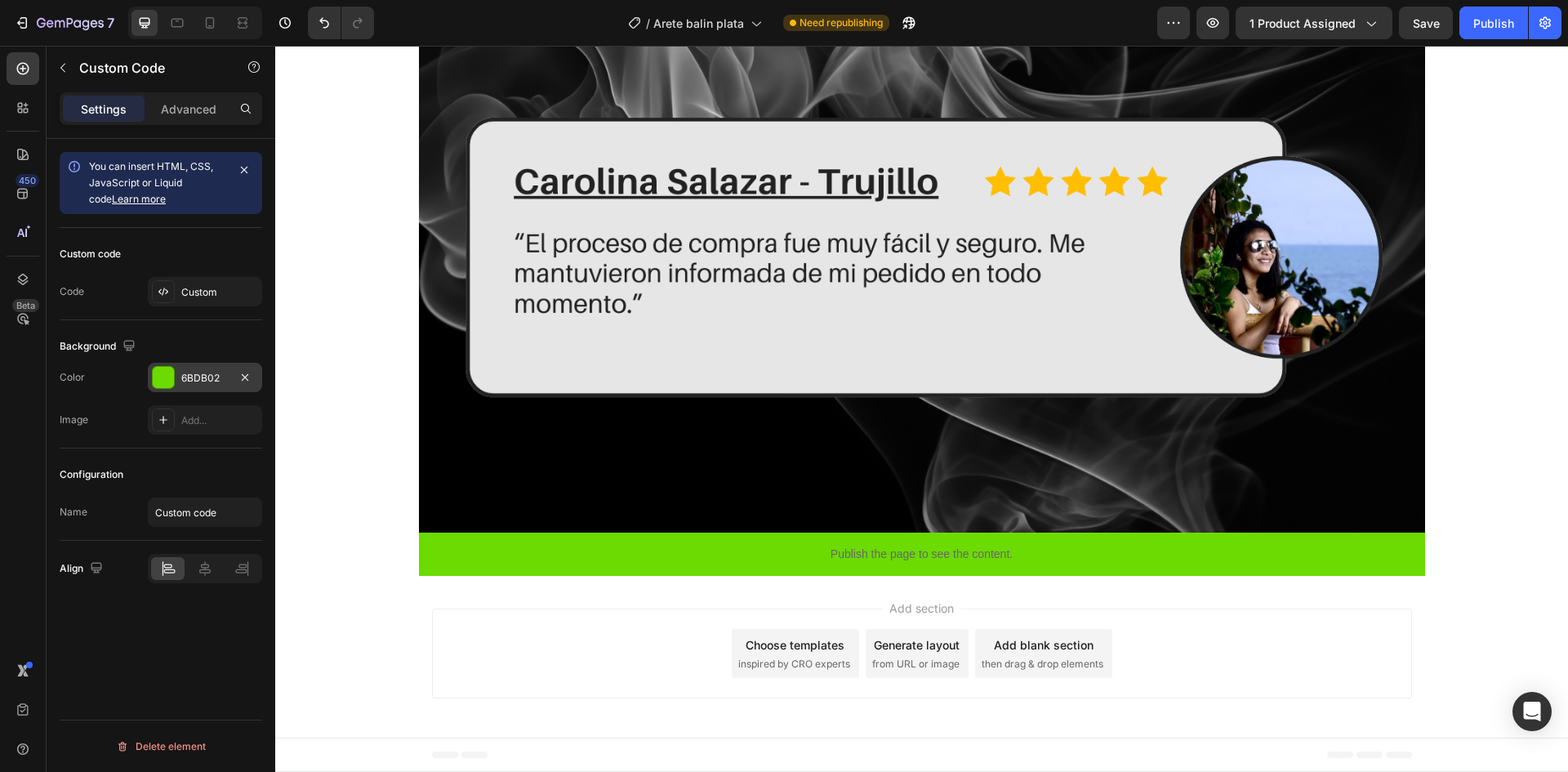
click at [185, 385] on div "6BDB02" at bounding box center [205, 378] width 47 height 15
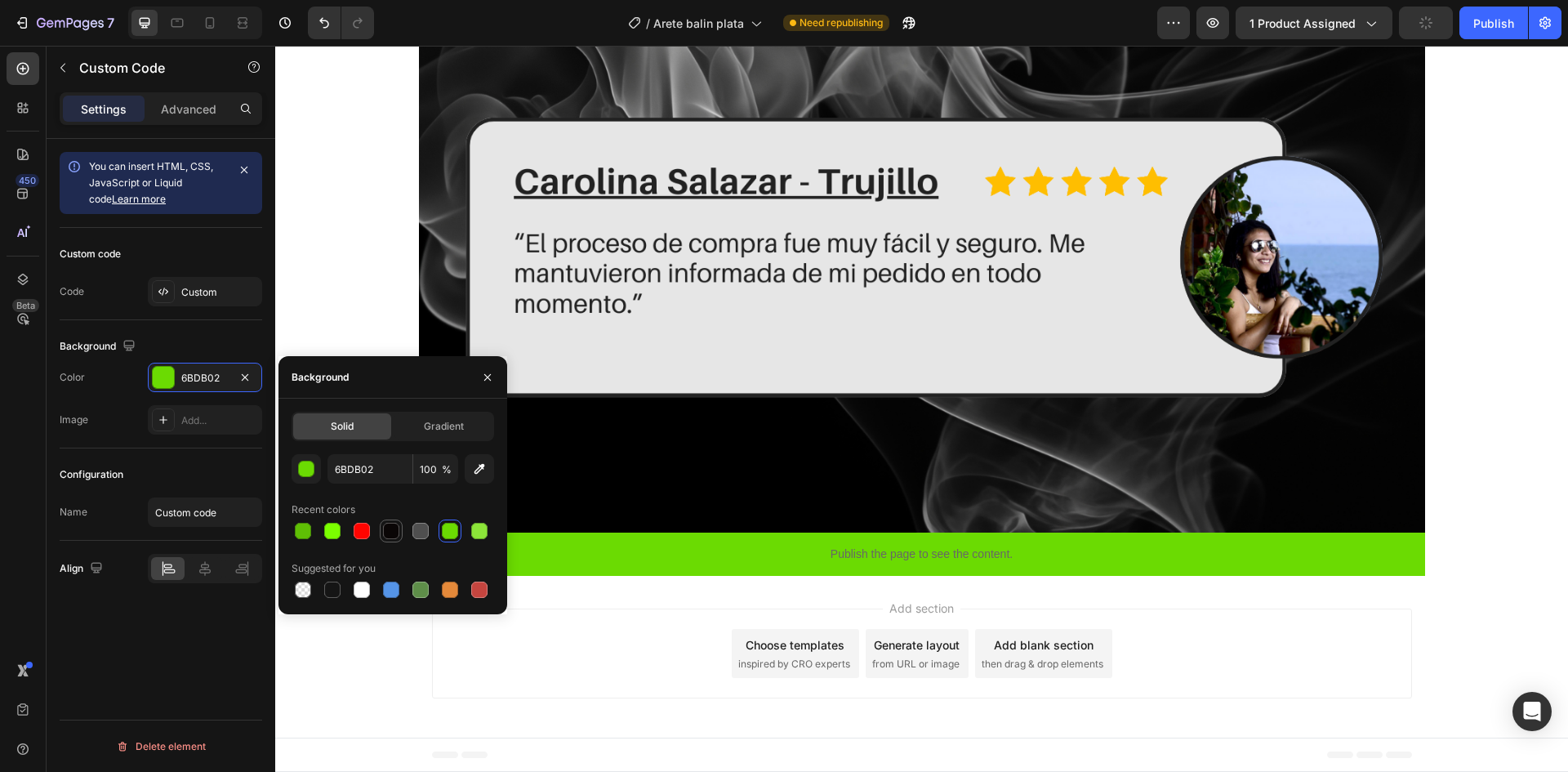
click at [385, 536] on div at bounding box center [391, 530] width 16 height 16
type input "0A0606"
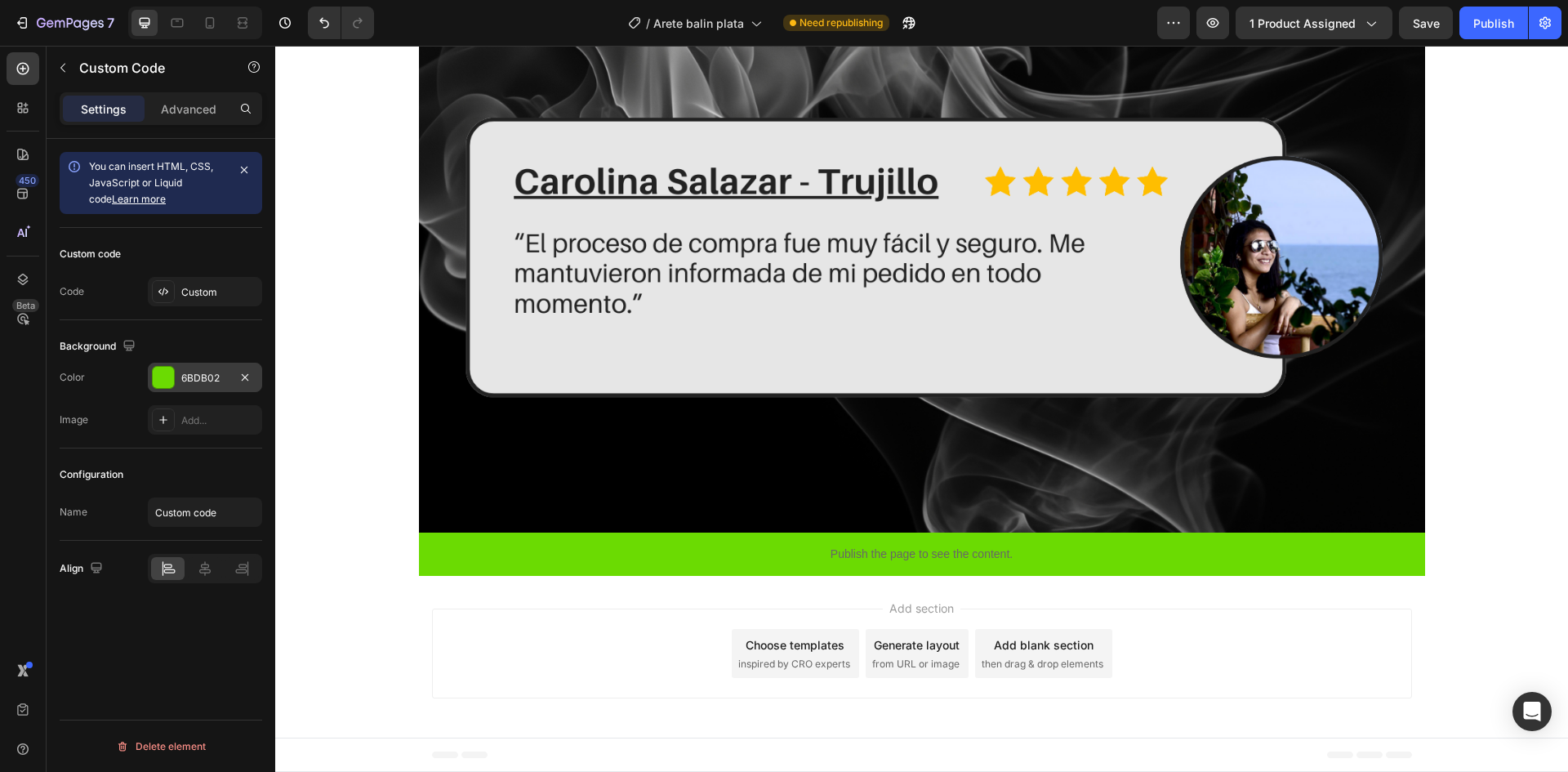
click at [197, 377] on div "6BDB02" at bounding box center [205, 378] width 47 height 15
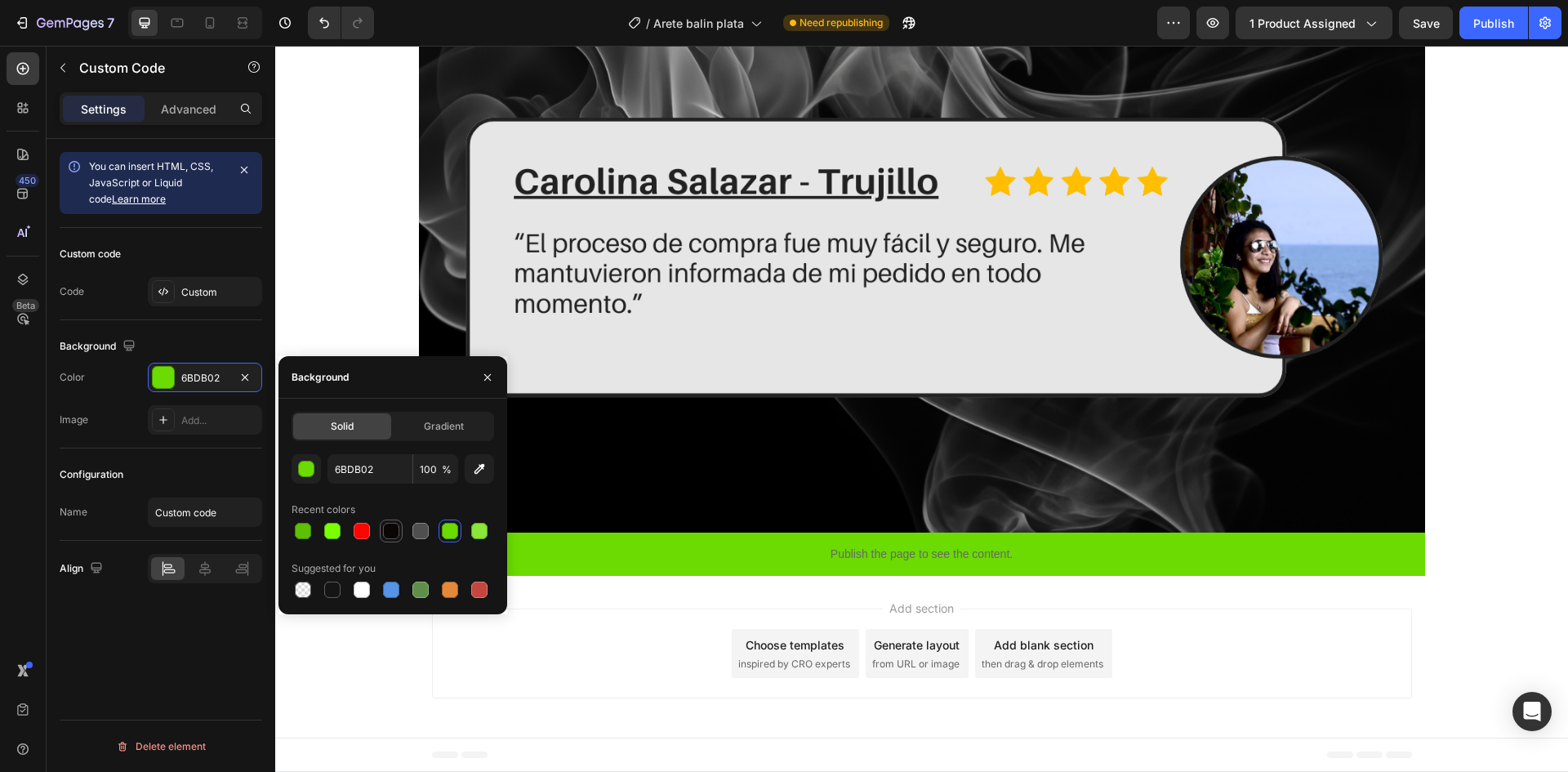
click at [390, 521] on div at bounding box center [391, 531] width 23 height 23
type input "0A0606"
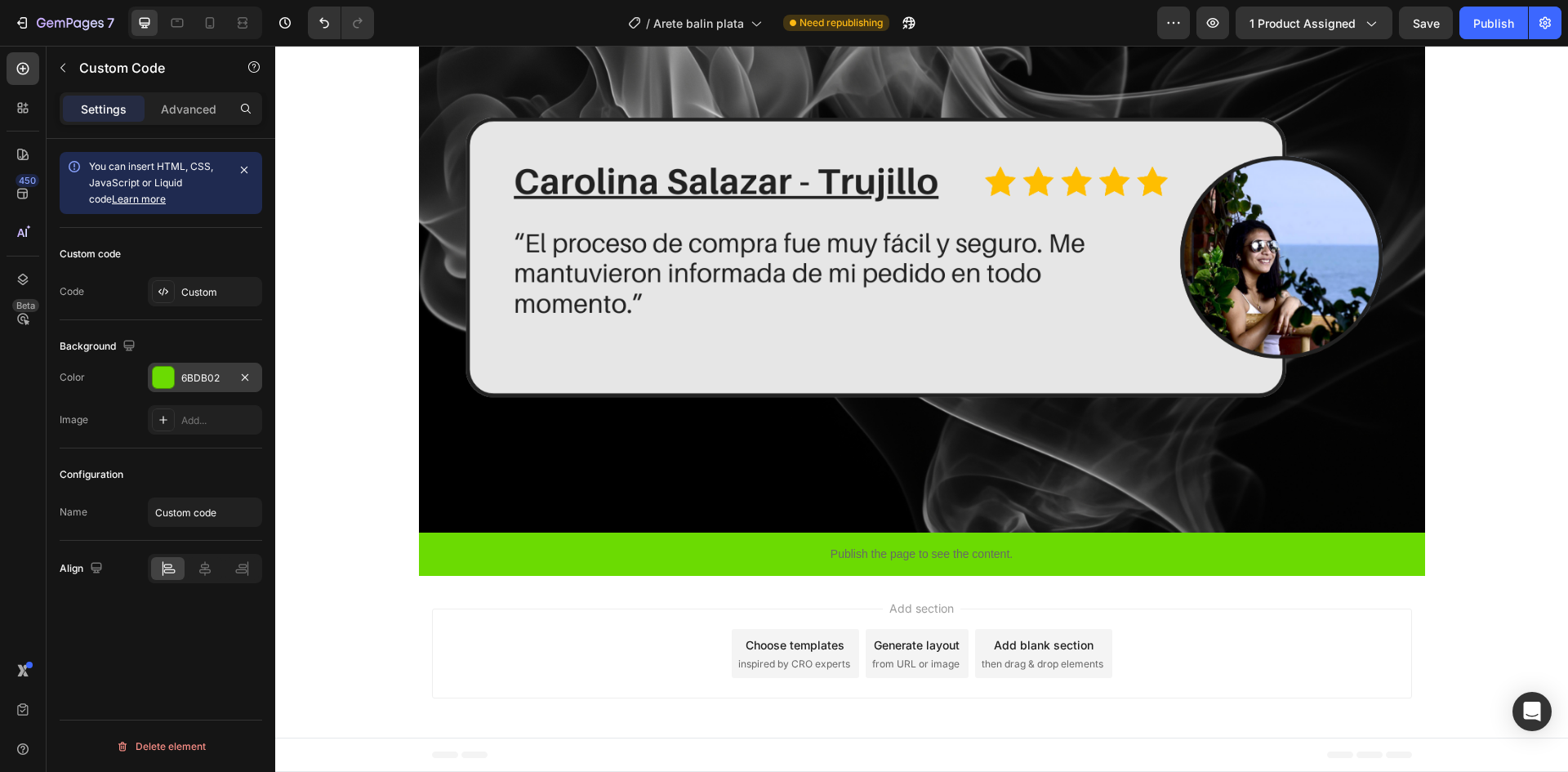
click at [217, 384] on div "6BDB02" at bounding box center [205, 378] width 47 height 15
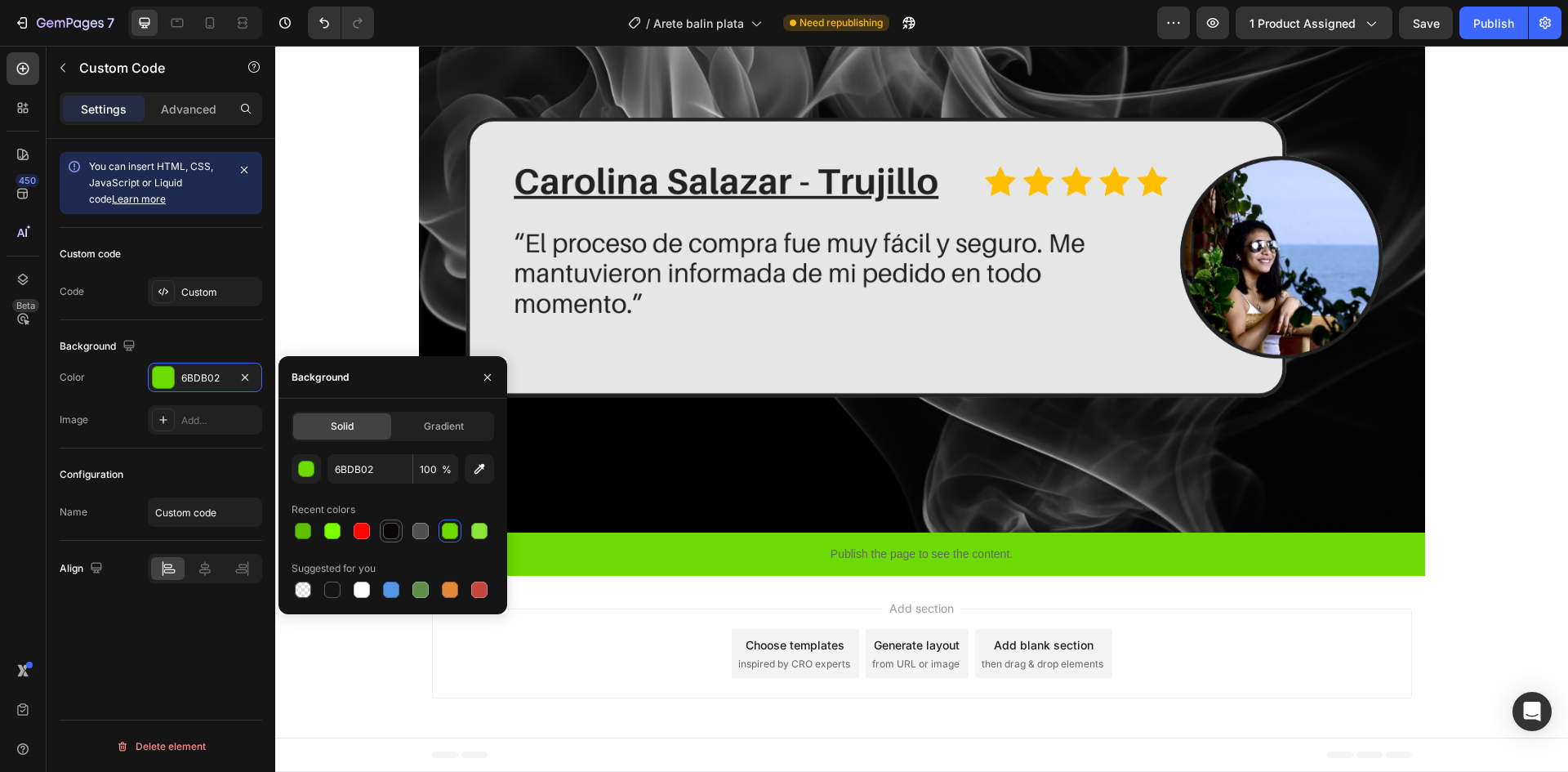
click at [385, 535] on div at bounding box center [391, 530] width 16 height 16
type input "0A0606"
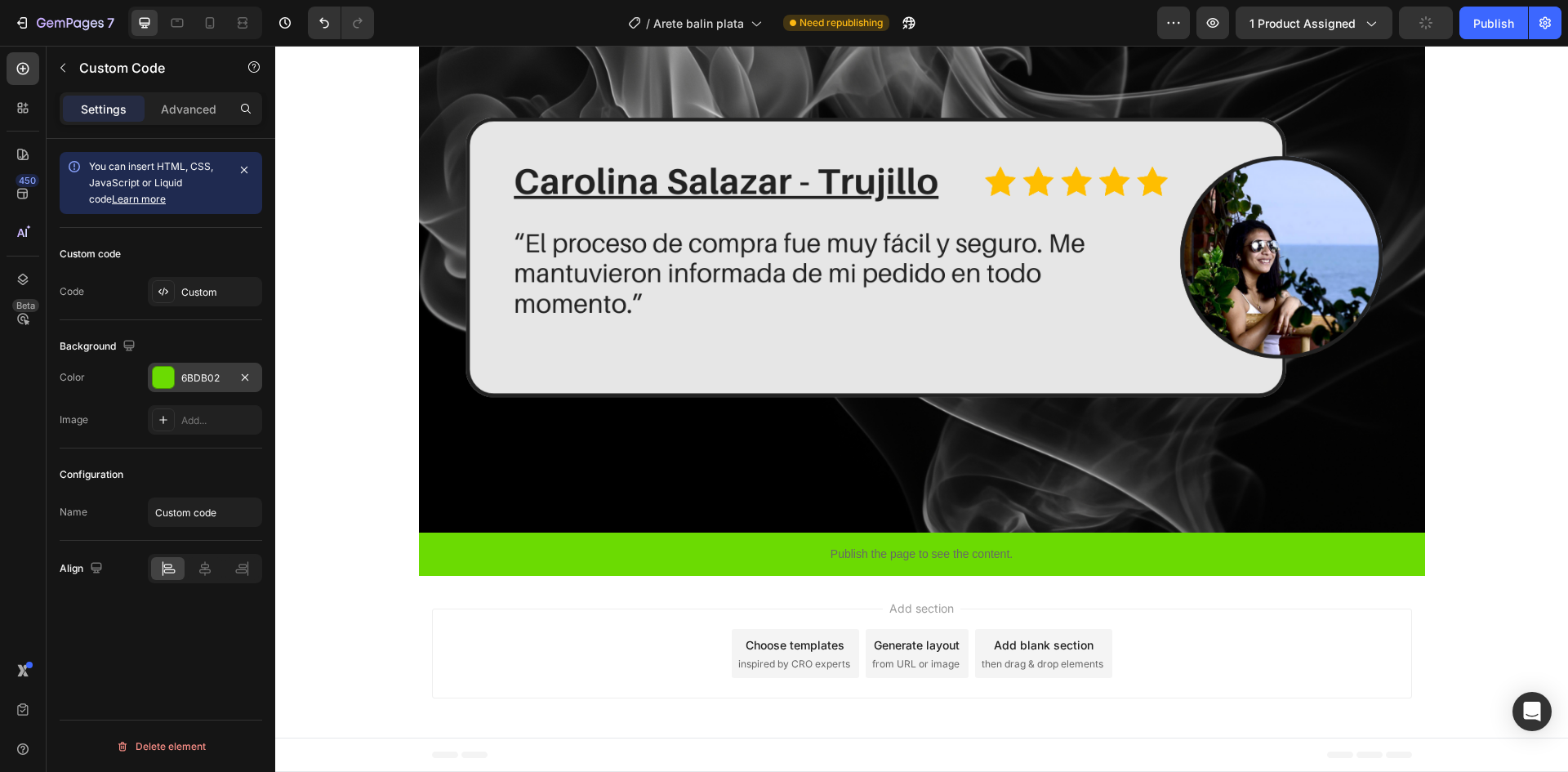
click at [162, 379] on div at bounding box center [163, 377] width 21 height 21
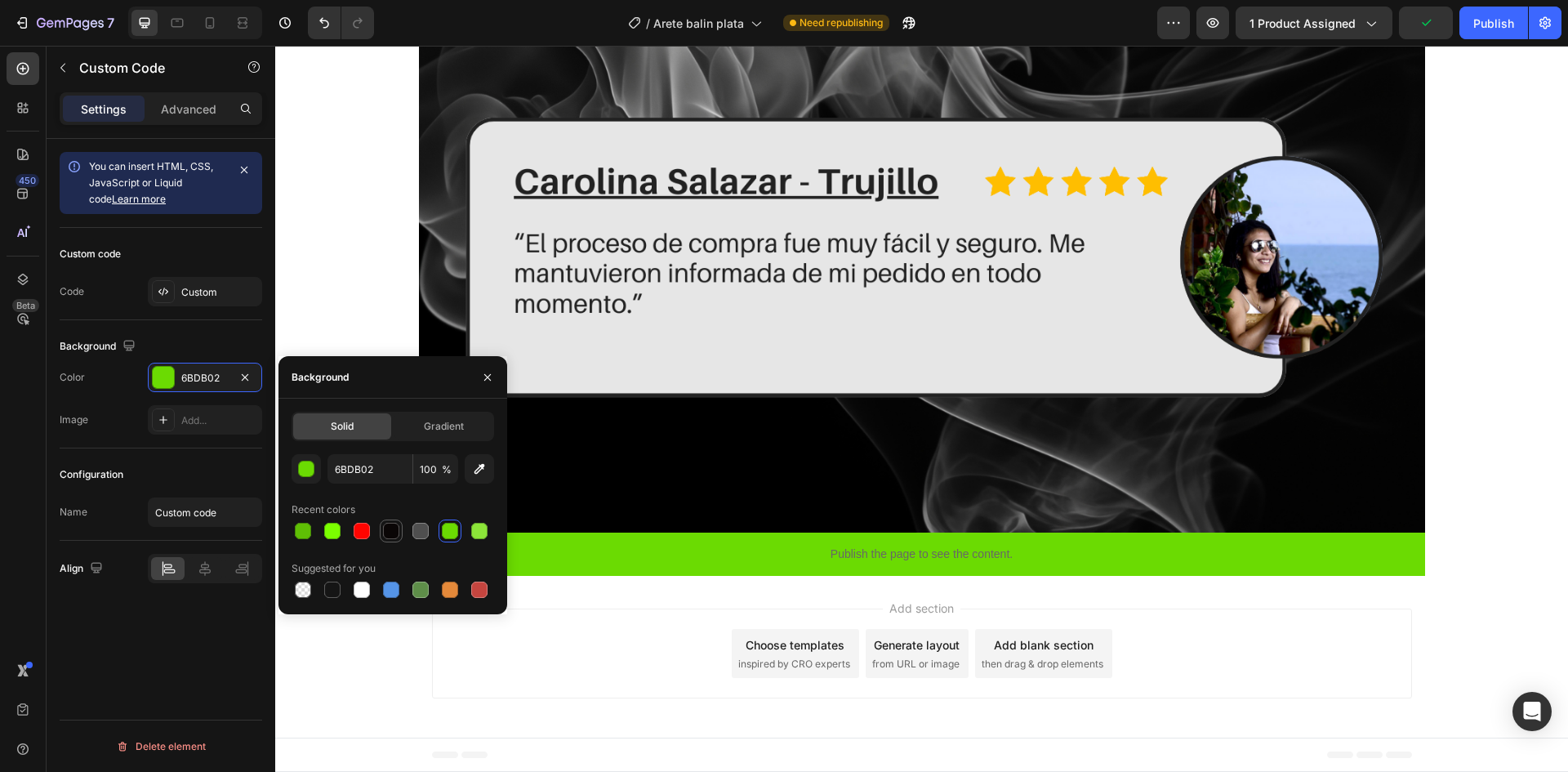
click at [386, 530] on div at bounding box center [391, 530] width 16 height 16
type input "0A0606"
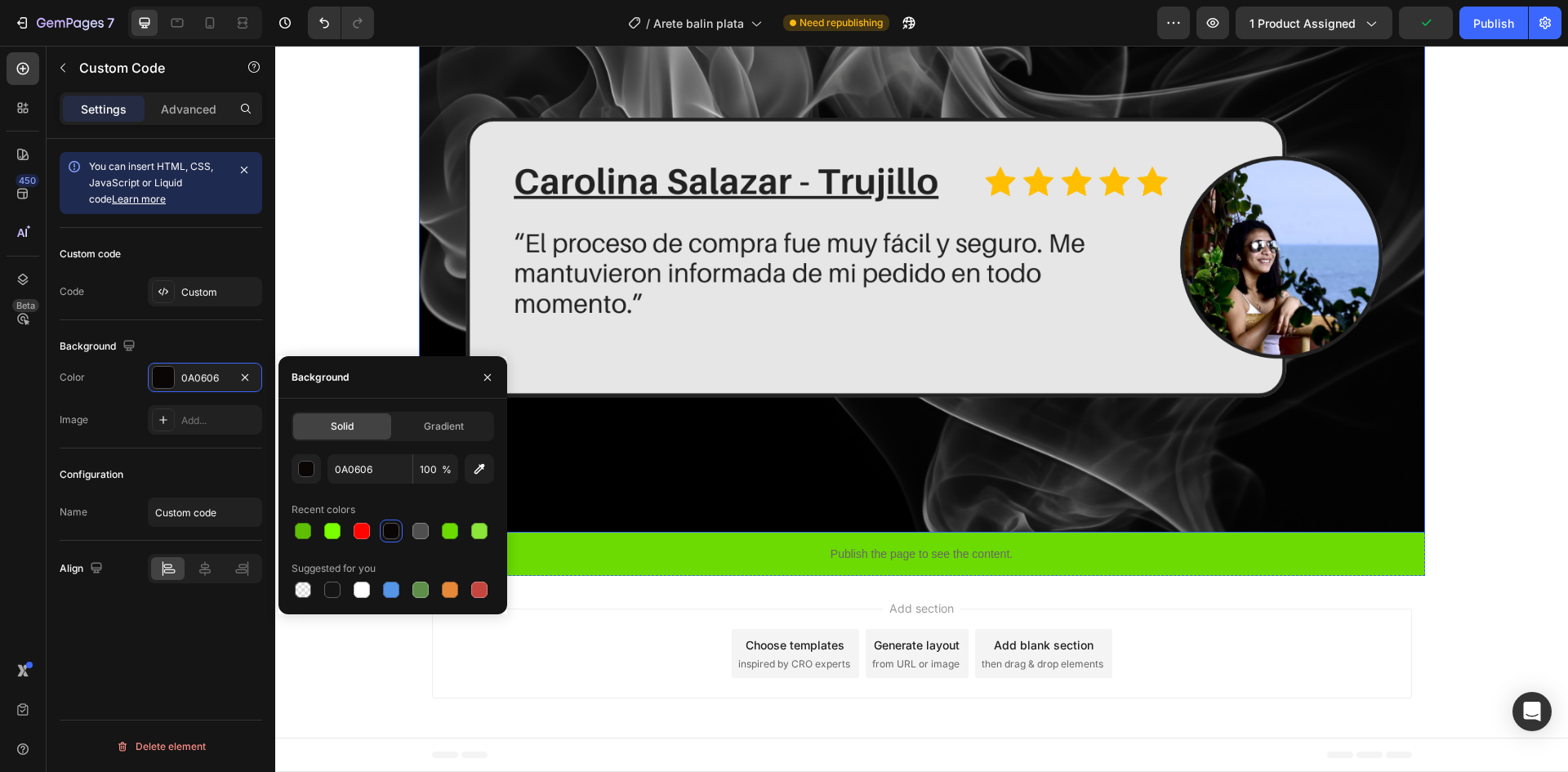
scroll to position [21563, 0]
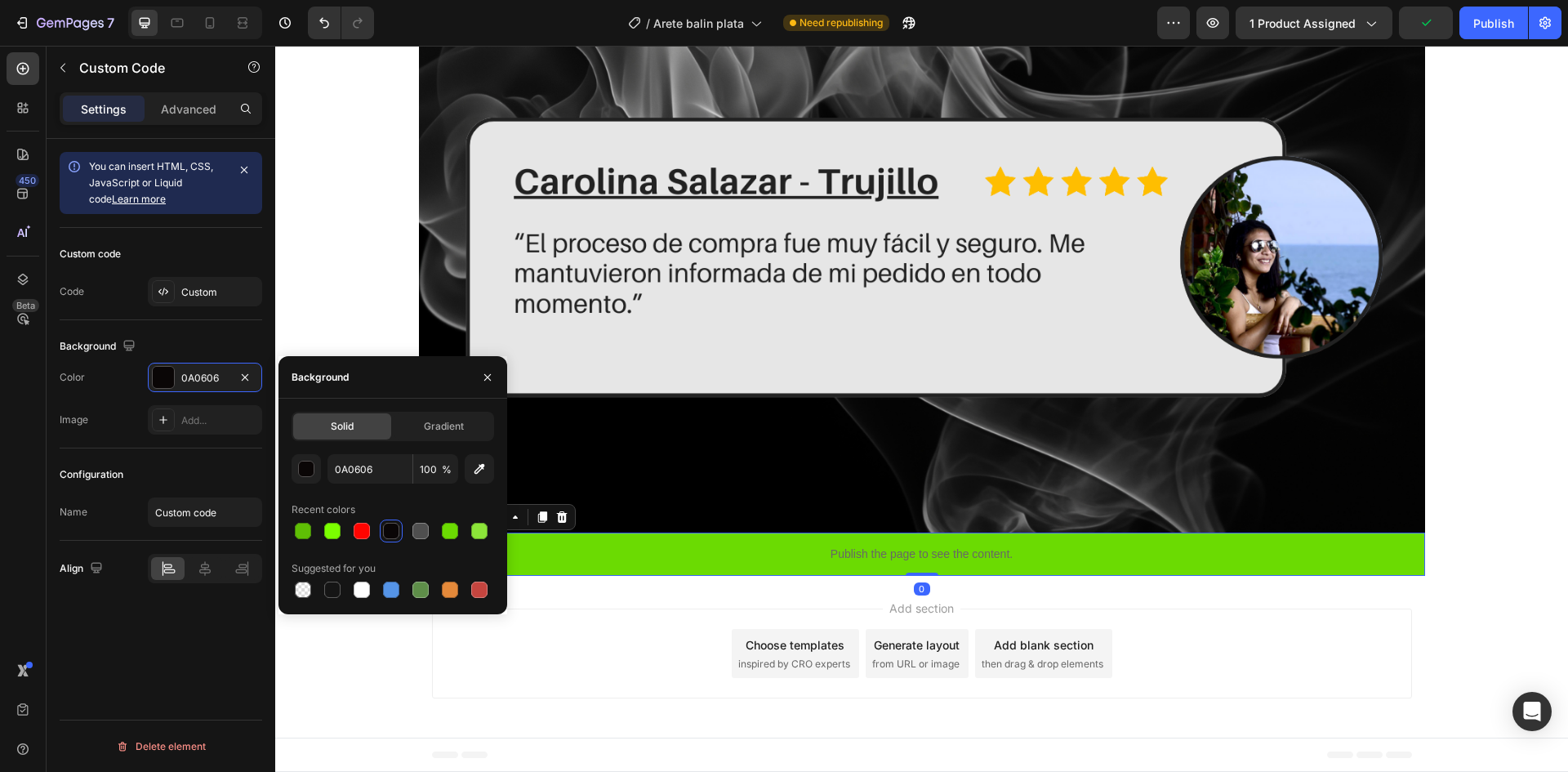
click at [696, 561] on div "Publish the page to see the content." at bounding box center [921, 555] width 1006 height 44
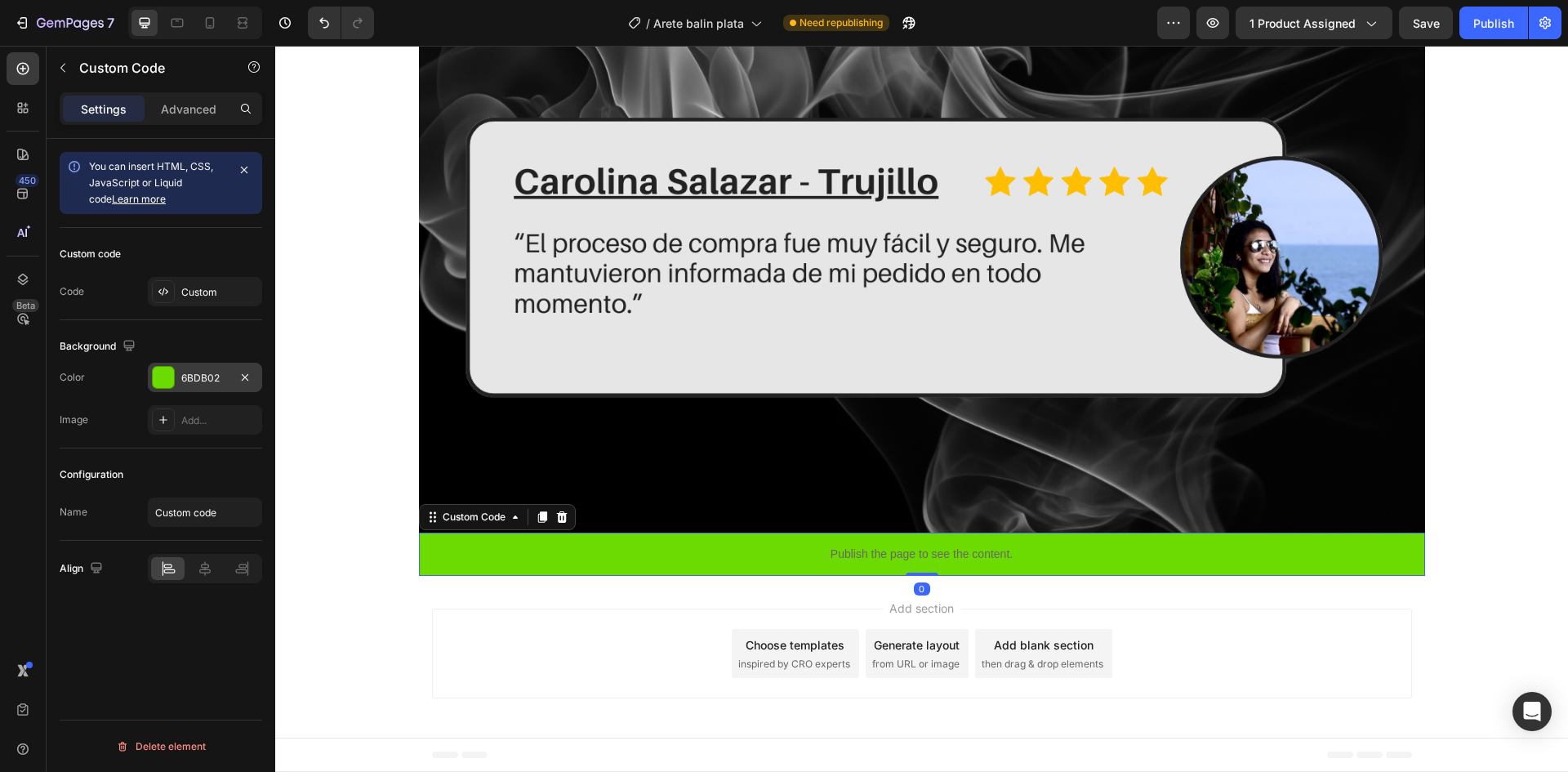
click at [161, 378] on div at bounding box center [163, 377] width 21 height 21
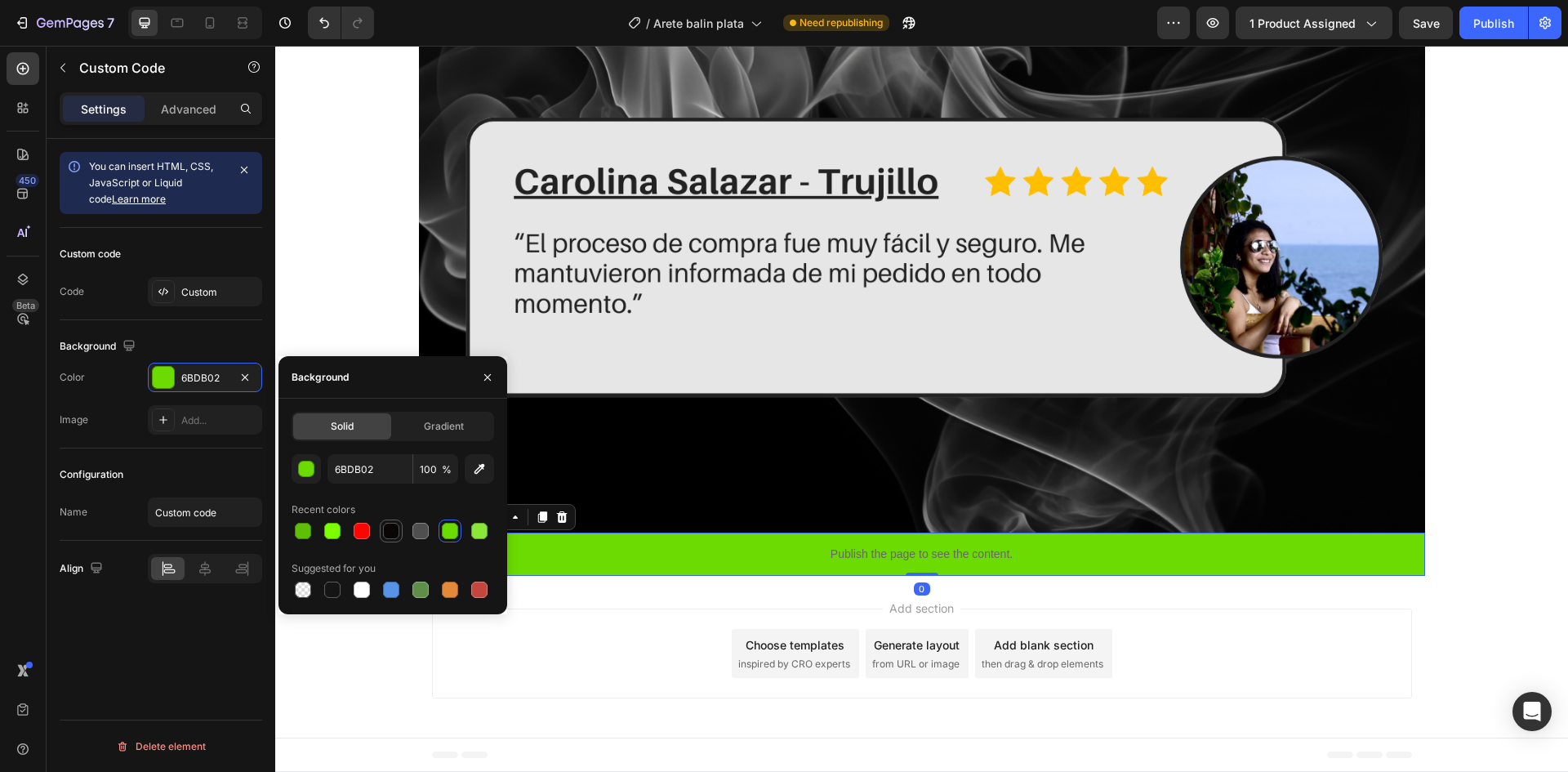
click at [387, 534] on div at bounding box center [391, 530] width 16 height 16
type input "0A0606"
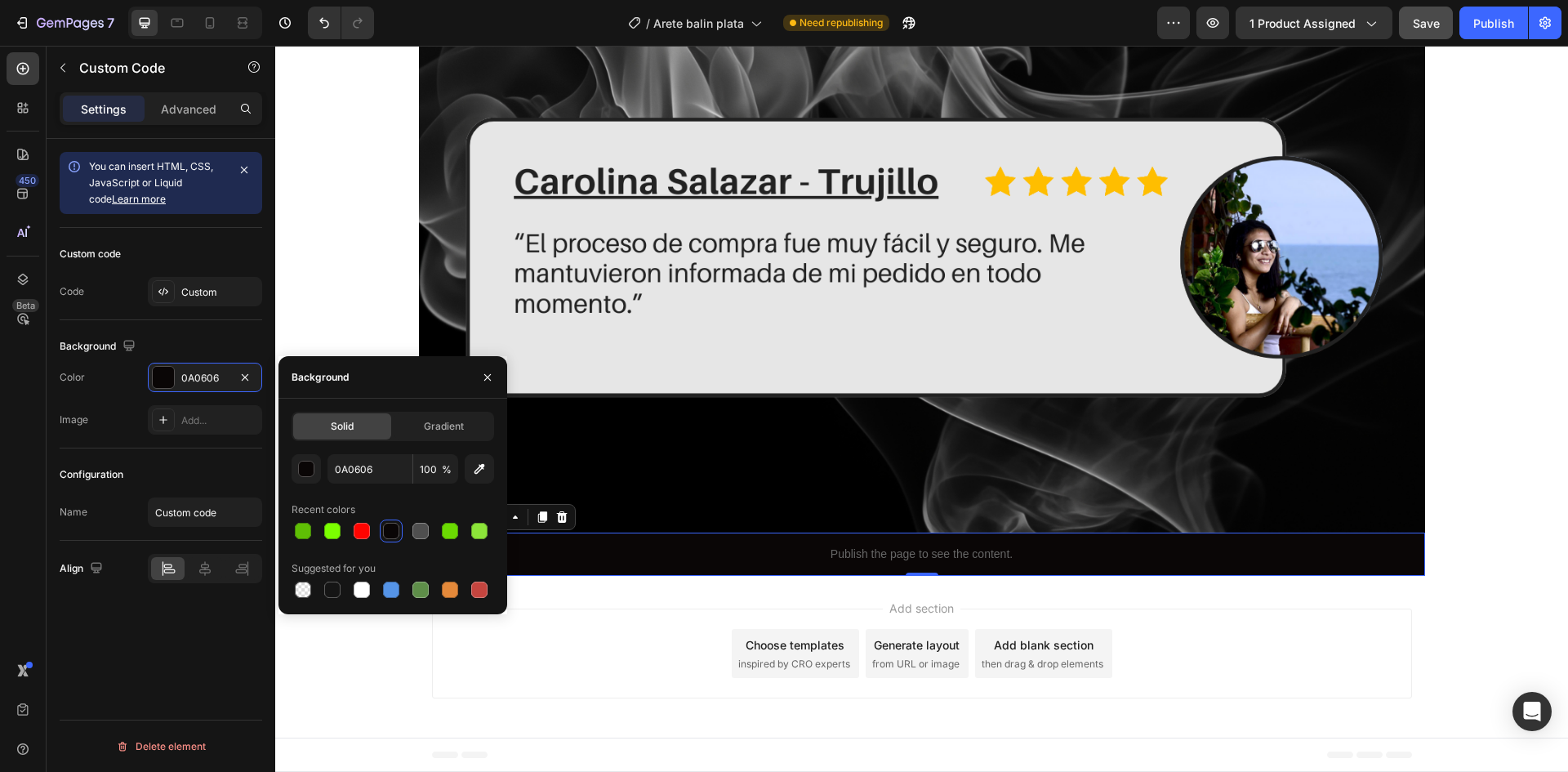
click at [1403, 24] on button "Save" at bounding box center [1425, 23] width 54 height 32
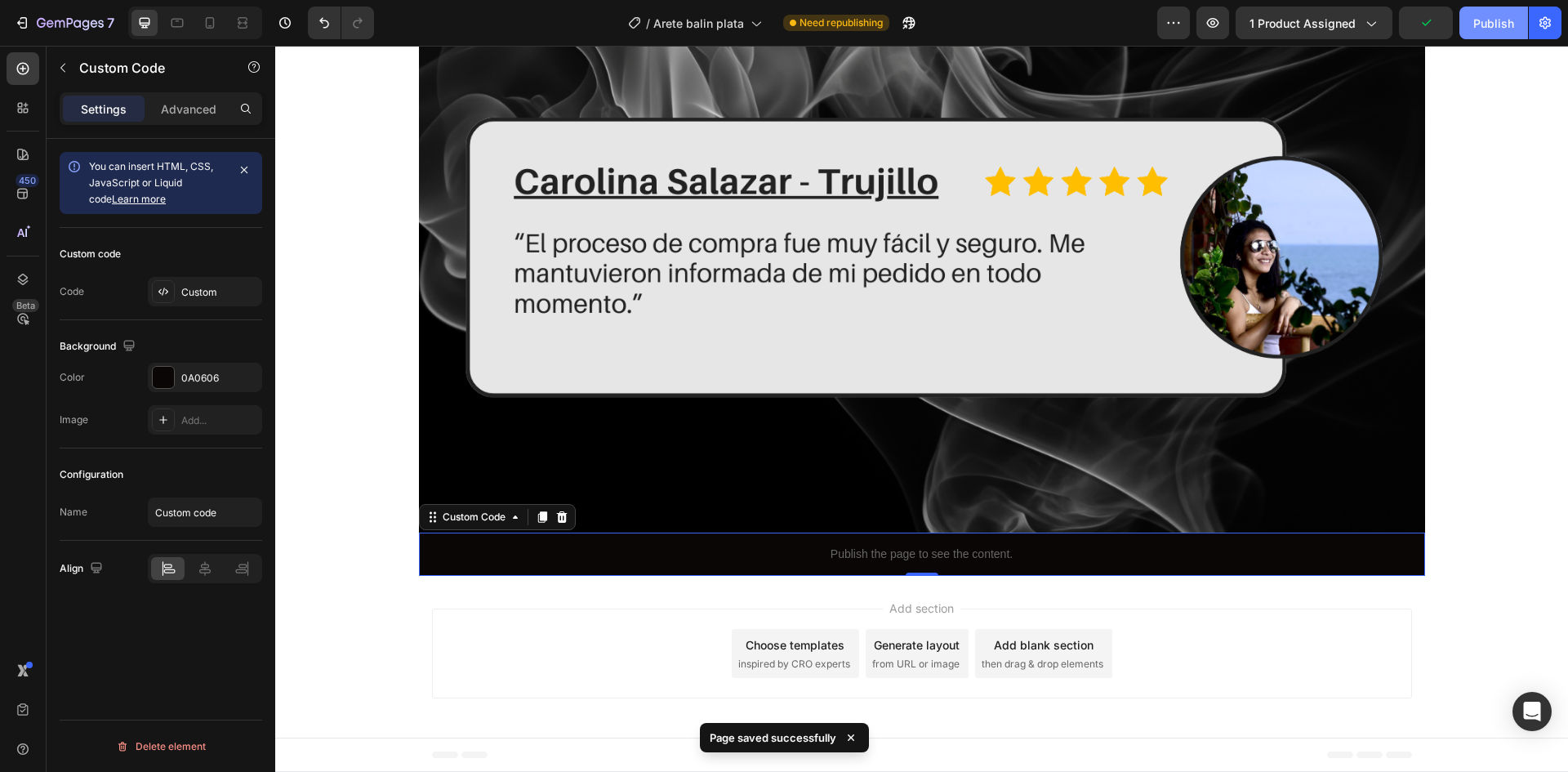
click at [1480, 24] on div "Publish" at bounding box center [1493, 24] width 41 height 17
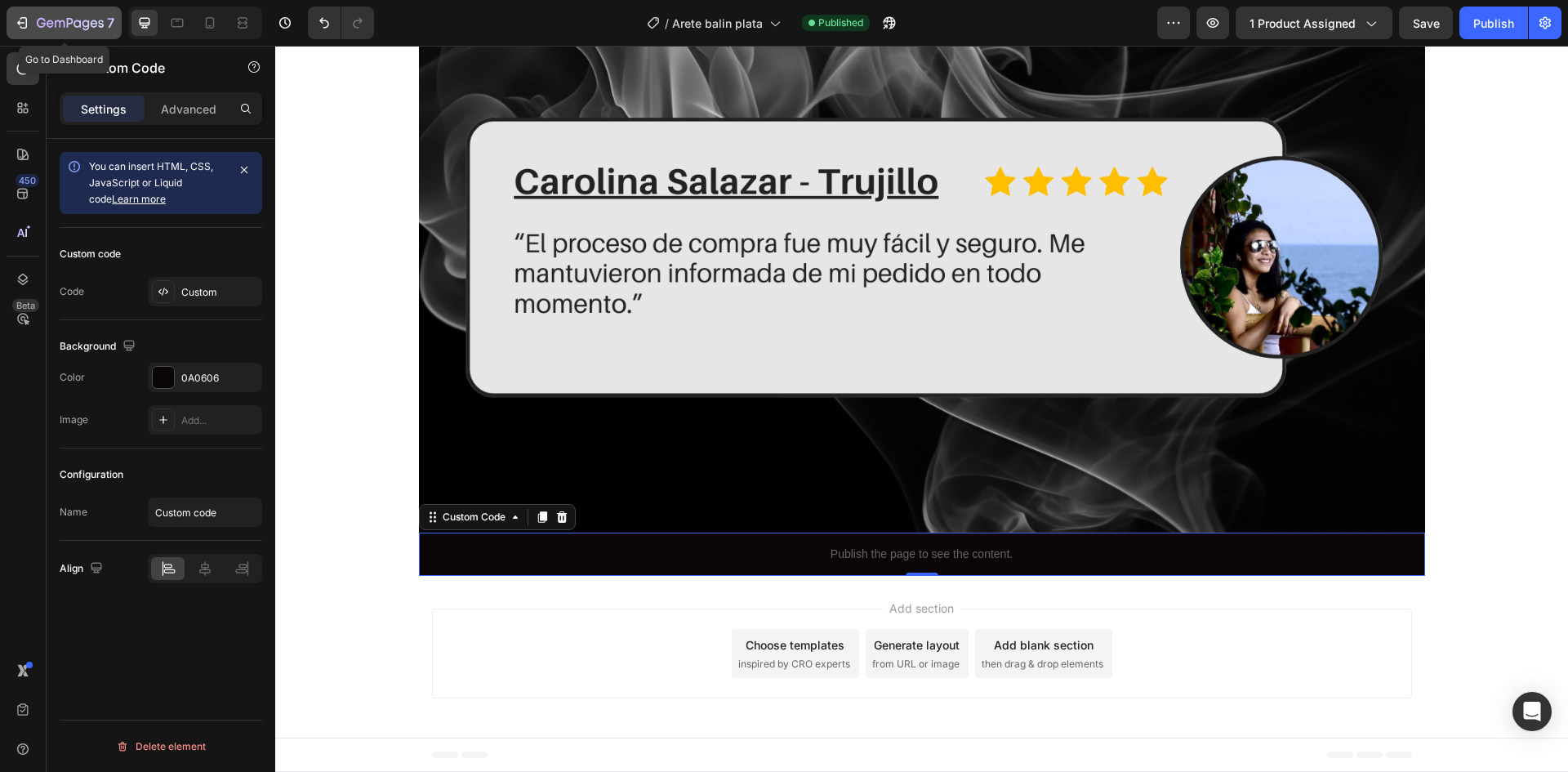
click at [80, 23] on icon "button" at bounding box center [78, 24] width 8 height 8
